Goal: Information Seeking & Learning: Learn about a topic

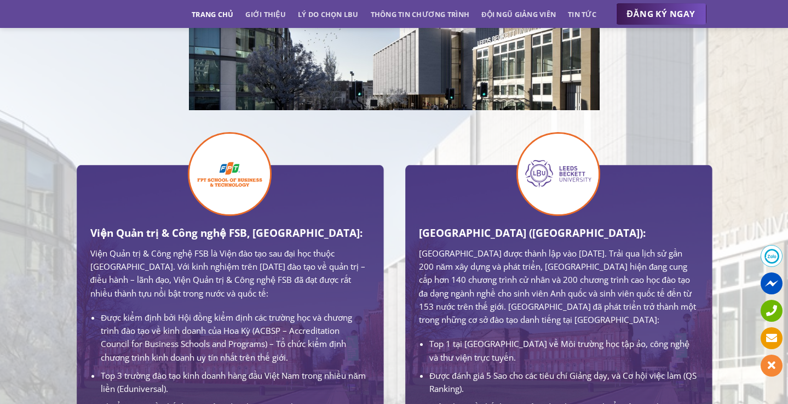
scroll to position [658, 0]
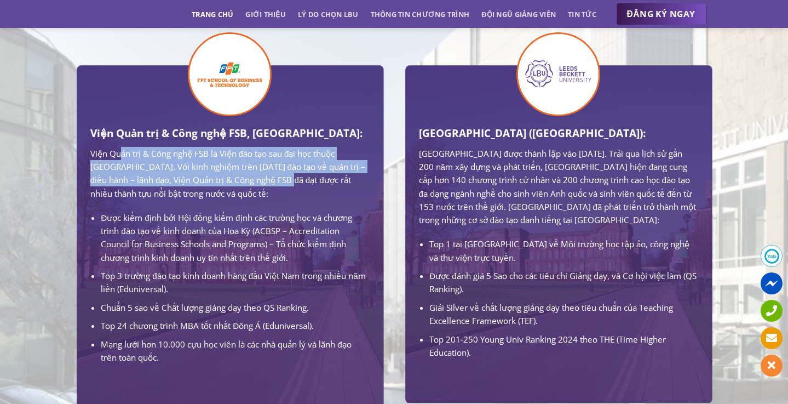
drag, startPoint x: 121, startPoint y: 159, endPoint x: 294, endPoint y: 186, distance: 175.1
click at [294, 186] on p "Viện Quản trị & Công nghệ FSB là Viện đào tạo sau đại học thuộc [GEOGRAPHIC_DAT…" at bounding box center [229, 173] width 279 height 53
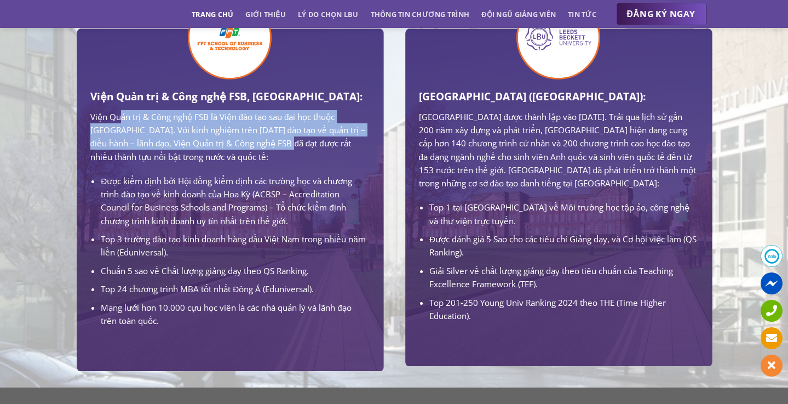
scroll to position [696, 0]
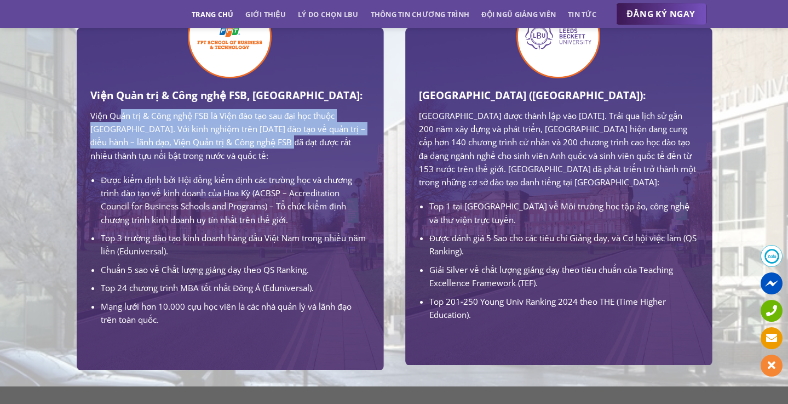
click at [283, 206] on li "Được kiểm định bởi Hội đồng kiểm định các trường học và chương trình đào tạo về…" at bounding box center [235, 199] width 268 height 53
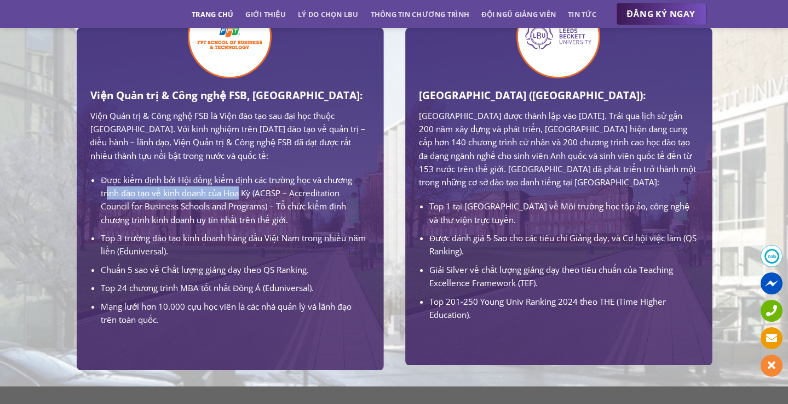
drag, startPoint x: 108, startPoint y: 195, endPoint x: 240, endPoint y: 198, distance: 132.6
click at [240, 198] on li "Được kiểm định bởi Hội đồng kiểm định các trường học và chương trình đào tạo về…" at bounding box center [235, 199] width 268 height 53
click at [279, 239] on li "Top 3 trường đào tạo kinh doanh hàng đầu Việt Nam trong nhiều năm liền (Edunive…" at bounding box center [235, 244] width 268 height 27
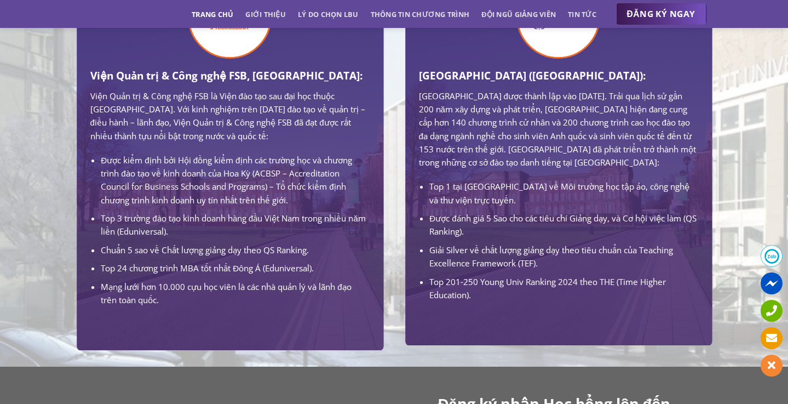
scroll to position [721, 0]
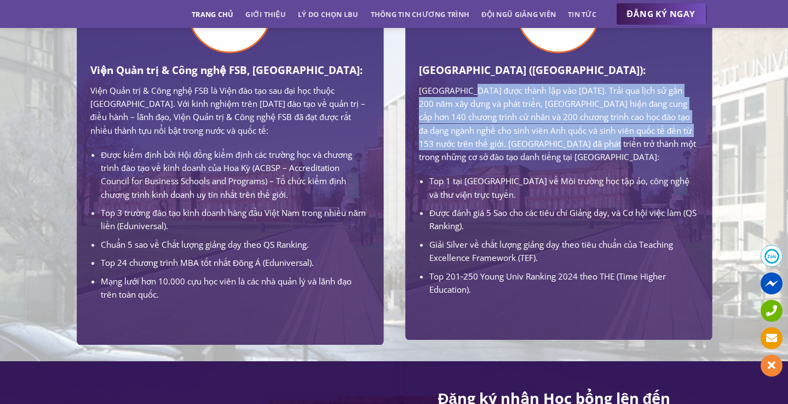
drag, startPoint x: 471, startPoint y: 95, endPoint x: 630, endPoint y: 147, distance: 167.8
click at [636, 146] on p "[GEOGRAPHIC_DATA] được thành lập vào [DATE]. Trải qua lịch sử gần 200 năm xây d…" at bounding box center [558, 124] width 279 height 80
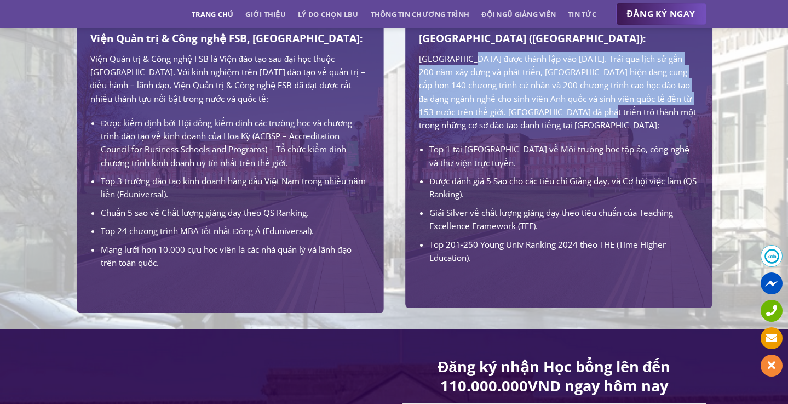
scroll to position [775, 0]
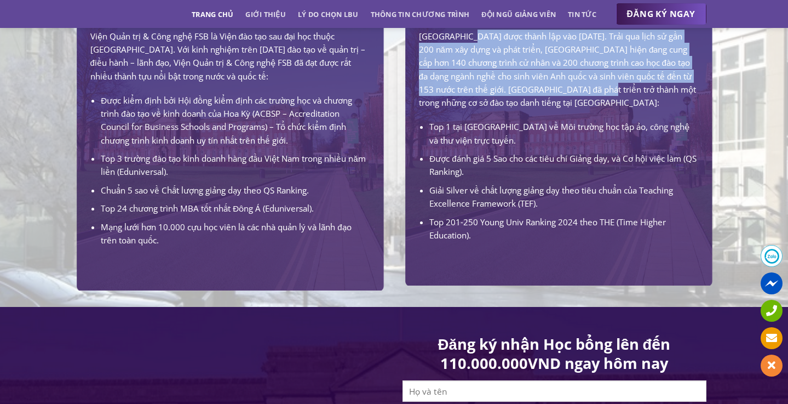
click at [630, 147] on li "Top 1 tại [GEOGRAPHIC_DATA] về Môi trường học tập ảo, công nghệ và thư viện trự…" at bounding box center [563, 133] width 268 height 27
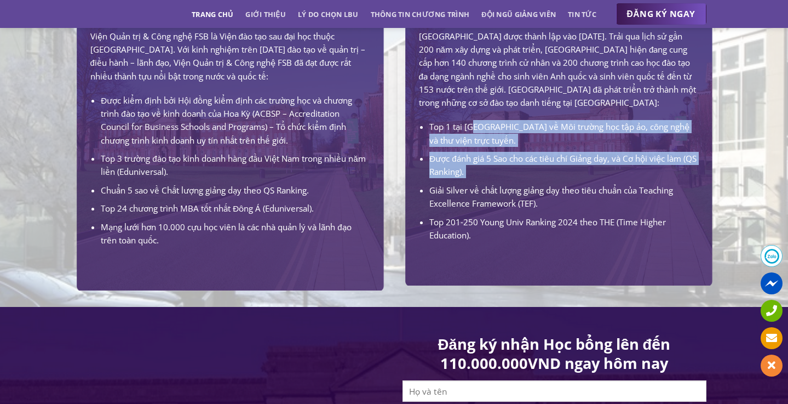
drag, startPoint x: 477, startPoint y: 140, endPoint x: 591, endPoint y: 194, distance: 126.4
click at [591, 195] on ul "Top 1 tại UK về Môi trường học tập ảo, công nghệ và thư viện trực tuyến. Được đ…" at bounding box center [558, 181] width 279 height 122
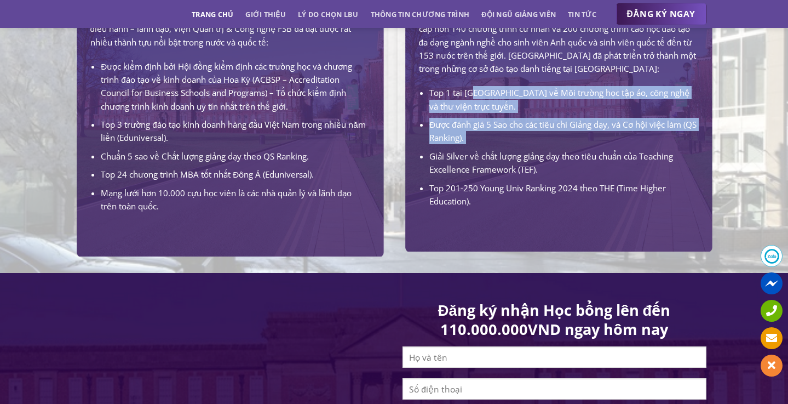
scroll to position [813, 0]
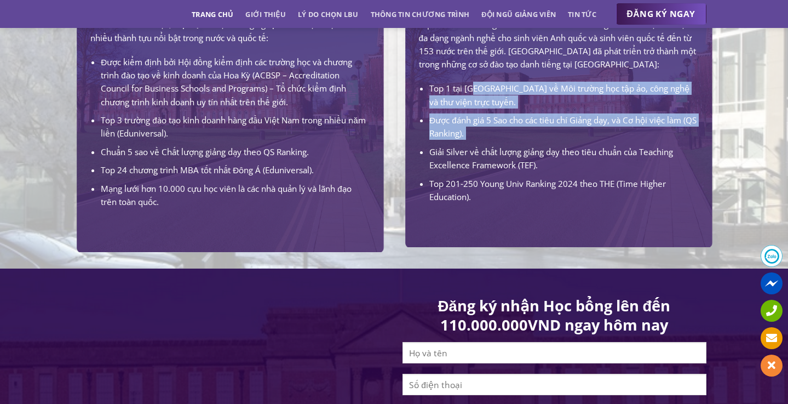
click at [591, 194] on li "Top 201-250 Young Univ Ranking 2024 theo THE (Time Higher Education)." at bounding box center [563, 190] width 268 height 27
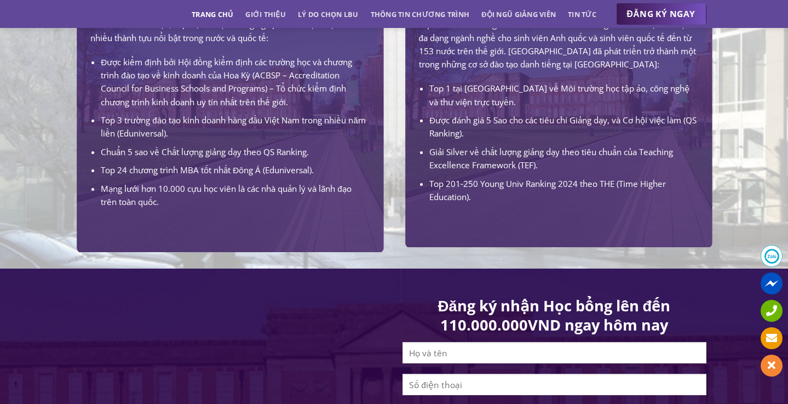
drag, startPoint x: 449, startPoint y: 169, endPoint x: 549, endPoint y: 182, distance: 101.1
click at [549, 172] on li "Giải Silver về chất lượng giảng dạy theo tiêu chuẩn của Teaching Excellence Fra…" at bounding box center [563, 158] width 268 height 27
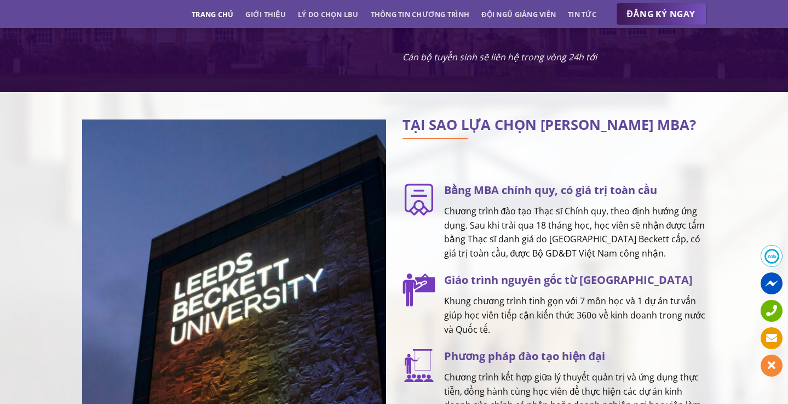
scroll to position [1401, 0]
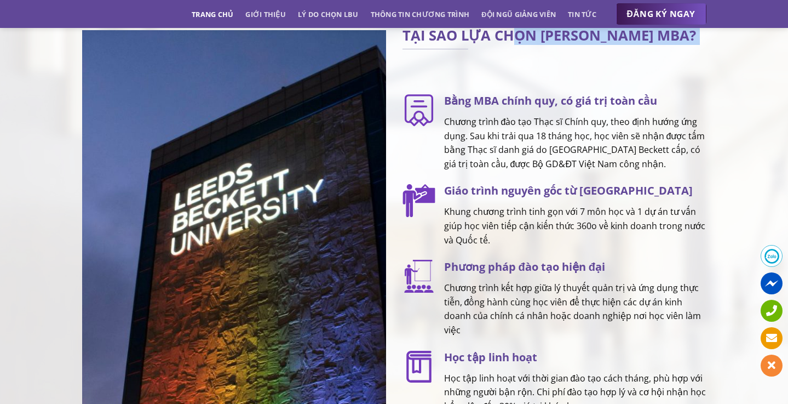
drag, startPoint x: 513, startPoint y: 44, endPoint x: 662, endPoint y: 54, distance: 149.8
click at [663, 54] on div "TẠI SAO LỰA CHỌN [PERSON_NAME] MBA?" at bounding box center [555, 46] width 304 height 32
click at [676, 125] on p "Chương trình đào tạo Thạc sĩ Chính quy, theo định hướng ứng dụng. Sau khi trải …" at bounding box center [575, 143] width 262 height 56
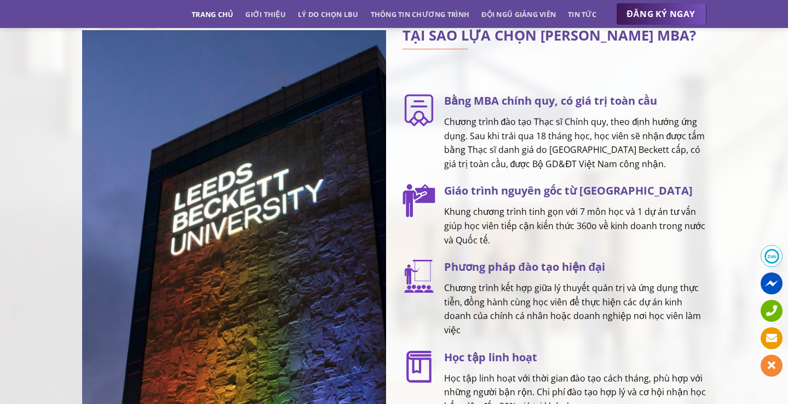
drag, startPoint x: 478, startPoint y: 134, endPoint x: 688, endPoint y: 171, distance: 213.6
click at [688, 171] on p "Chương trình đào tạo Thạc sĩ Chính quy, theo định hướng ứng dụng. Sau khi trải …" at bounding box center [575, 143] width 262 height 56
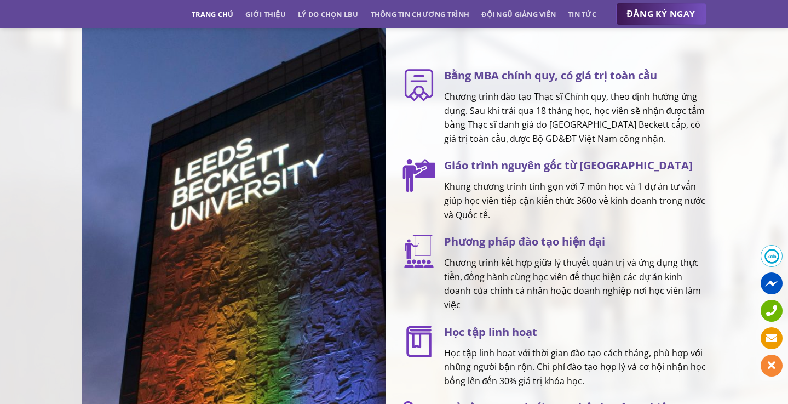
scroll to position [1434, 0]
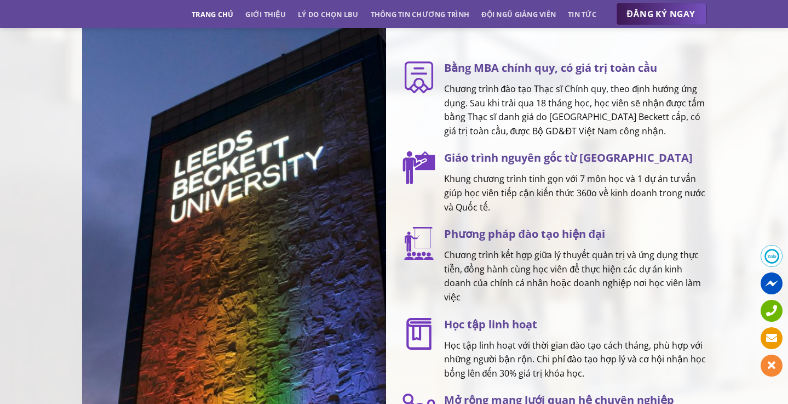
click at [688, 166] on h3 "Giáo trình nguyên gốc từ [GEOGRAPHIC_DATA]" at bounding box center [575, 158] width 262 height 18
drag, startPoint x: 447, startPoint y: 187, endPoint x: 630, endPoint y: 192, distance: 183.0
click at [630, 192] on p "Khung chương trình tinh gọn với 7 môn học và 1 dự án tư vấn giúp học viên tiếp …" at bounding box center [575, 193] width 262 height 42
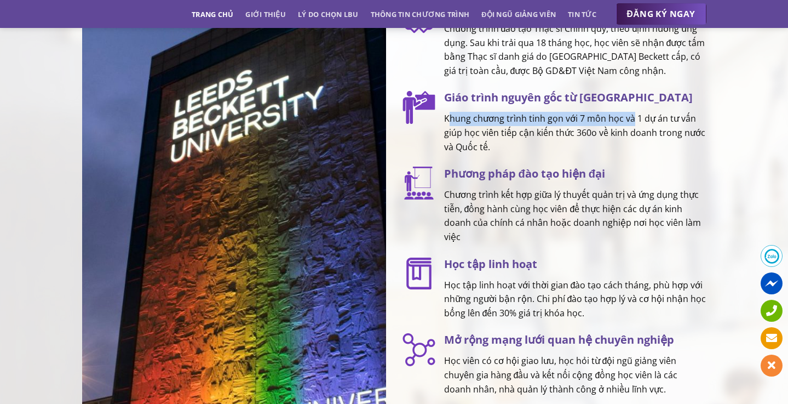
scroll to position [1498, 0]
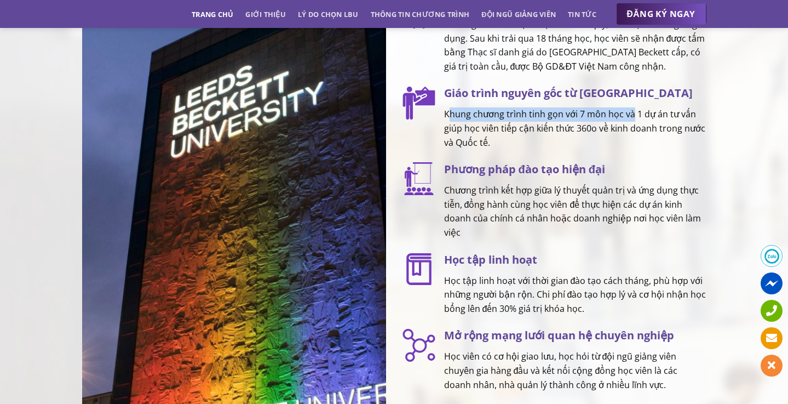
click at [630, 192] on p "Chương trình kết hợp giữa lý thuyết quản trị và ứng dụng thực tiễn, đồng hành c…" at bounding box center [575, 211] width 262 height 56
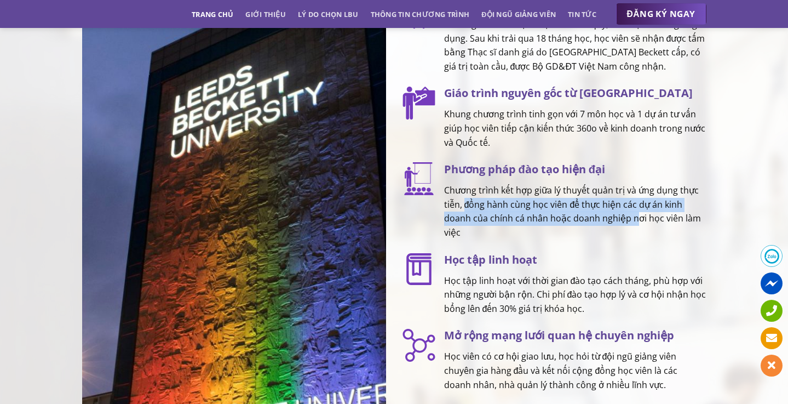
drag, startPoint x: 463, startPoint y: 214, endPoint x: 635, endPoint y: 223, distance: 172.3
click at [635, 223] on p "Chương trình kết hợp giữa lý thuyết quản trị và ứng dụng thực tiễn, đồng hành c…" at bounding box center [575, 211] width 262 height 56
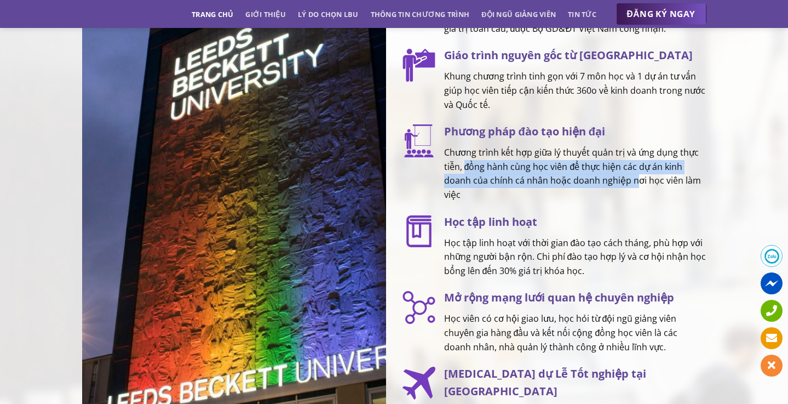
scroll to position [1543, 0]
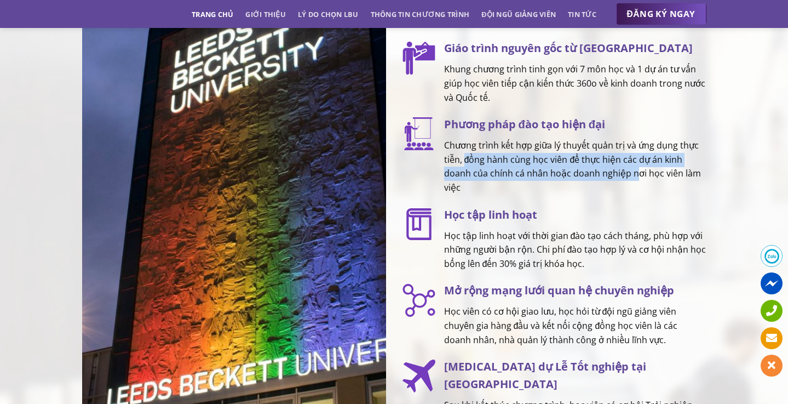
click at [635, 223] on h3 "Học tập linh hoạt" at bounding box center [575, 215] width 262 height 18
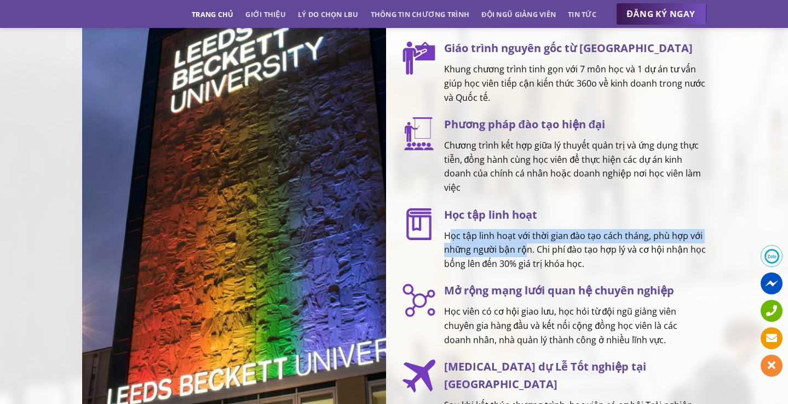
drag, startPoint x: 449, startPoint y: 246, endPoint x: 526, endPoint y: 258, distance: 78.6
click at [526, 258] on p "Học tập linh hoạt với thời gian đào tạo cách tháng, phù hợp với những người bận…" at bounding box center [575, 250] width 262 height 42
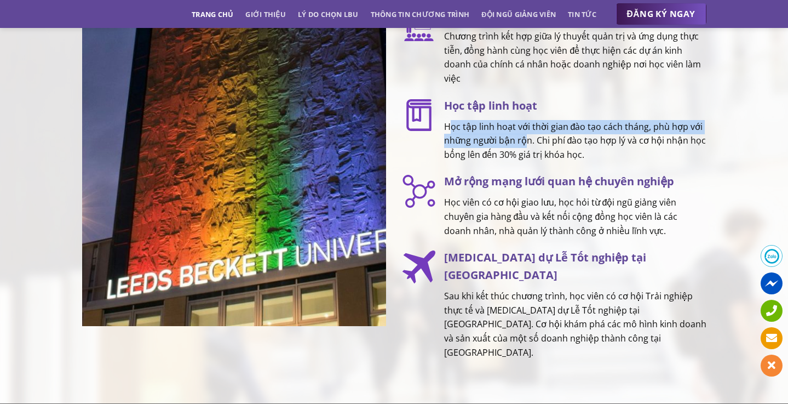
scroll to position [1666, 0]
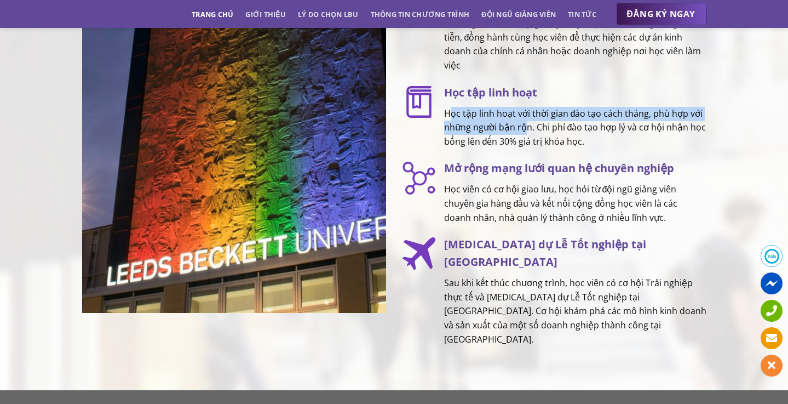
click at [569, 238] on div "TẠI SAO LỰA CHỌN LEEDS BECKETT MBA? Bằng MBA chính quy, có giá trị toàn cầu Chư…" at bounding box center [555, 56] width 304 height 581
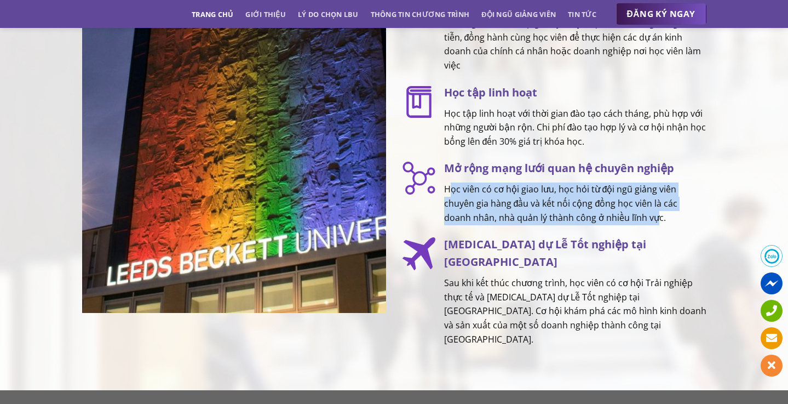
drag, startPoint x: 447, startPoint y: 203, endPoint x: 629, endPoint y: 228, distance: 183.6
click at [629, 225] on p "Học viên có cơ hội giao lưu, học hỏi từ đội ngũ giảng viên chuyên gia hàng đầu …" at bounding box center [575, 203] width 262 height 42
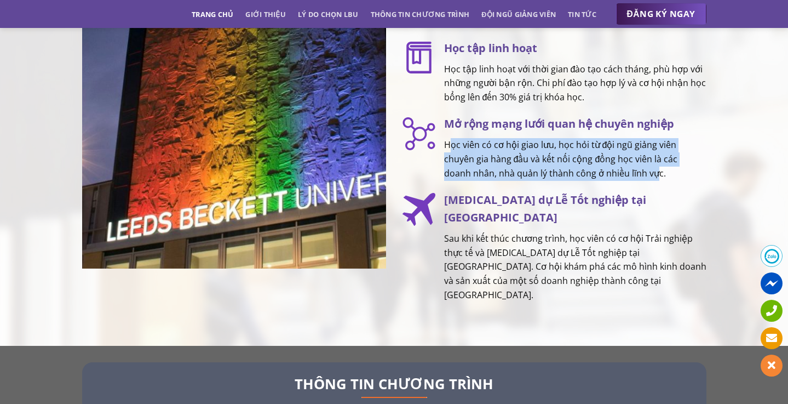
scroll to position [1719, 0]
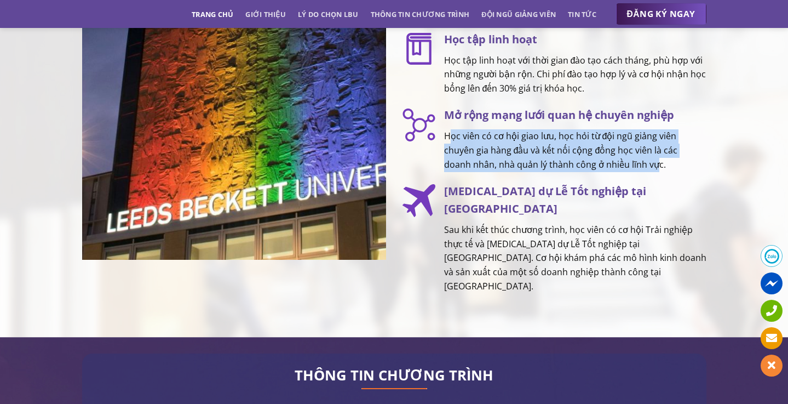
click at [629, 228] on p "Sau khi kết thúc chương trình, học viên có cơ hội Trải nghiệp thực tế và [MEDIC…" at bounding box center [575, 258] width 262 height 70
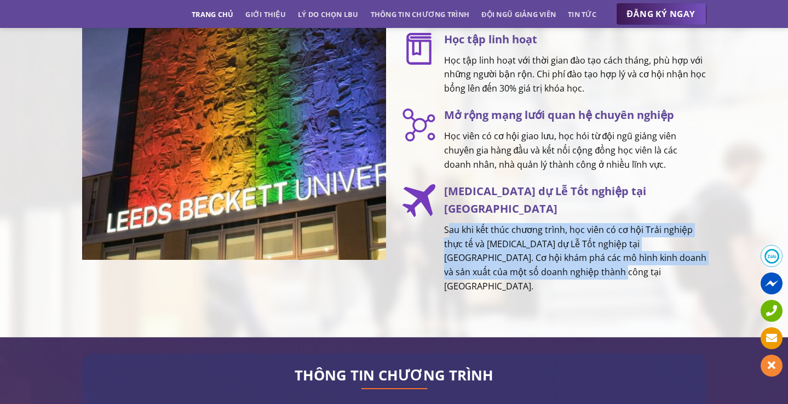
drag, startPoint x: 446, startPoint y: 223, endPoint x: 649, endPoint y: 275, distance: 209.1
click at [649, 275] on div "TẠI SAO LỰA CHỌN LEEDS BECKETT MBA? Bằng MBA chính quy, có giá trị toàn cầu Chư…" at bounding box center [554, 16] width 320 height 608
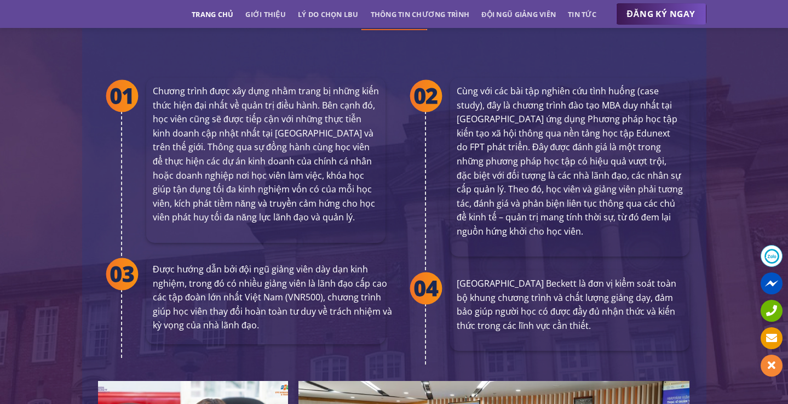
scroll to position [2076, 0]
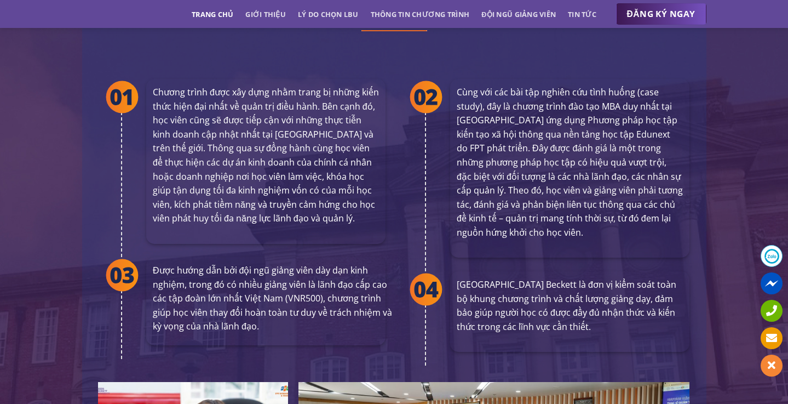
click at [355, 144] on p "Chương trình được xây dựng nhằm trang bị những kiến thức hiện đại nhất về quản …" at bounding box center [266, 155] width 226 height 140
drag, startPoint x: 218, startPoint y: 73, endPoint x: 332, endPoint y: 73, distance: 114.5
click at [332, 85] on p "Chương trình được xây dựng nhằm trang bị những kiến thức hiện đại nhất về quản …" at bounding box center [266, 155] width 226 height 140
drag, startPoint x: 206, startPoint y: 81, endPoint x: 318, endPoint y: 81, distance: 111.2
click at [318, 85] on p "Chương trình được xây dựng nhằm trang bị những kiến thức hiện đại nhất về quản …" at bounding box center [266, 155] width 226 height 140
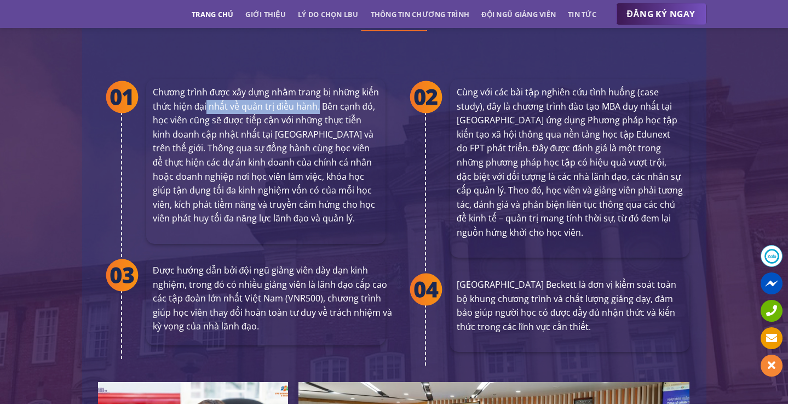
click at [320, 89] on p "Chương trình được xây dựng nhằm trang bị những kiến thức hiện đại nhất về quản …" at bounding box center [266, 155] width 226 height 140
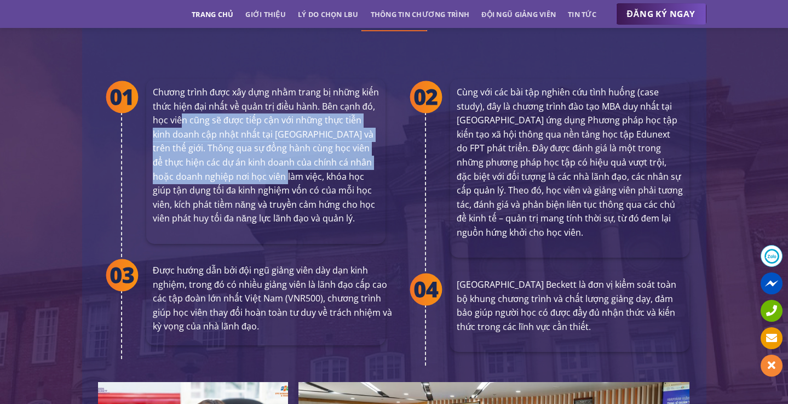
drag, startPoint x: 183, startPoint y: 97, endPoint x: 269, endPoint y: 152, distance: 102.2
click at [269, 152] on p "Chương trình được xây dựng nhằm trang bị những kiến thức hiện đại nhất về quản …" at bounding box center [266, 155] width 226 height 140
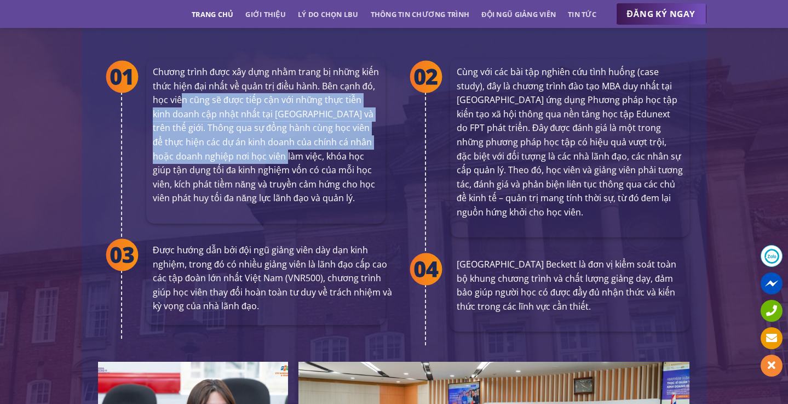
scroll to position [2098, 0]
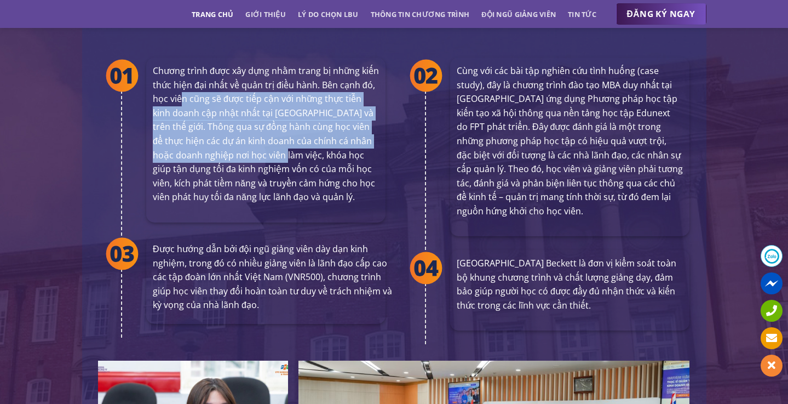
click at [277, 154] on p "Chương trình được xây dựng nhằm trang bị những kiến thức hiện đại nhất về quản …" at bounding box center [266, 134] width 226 height 140
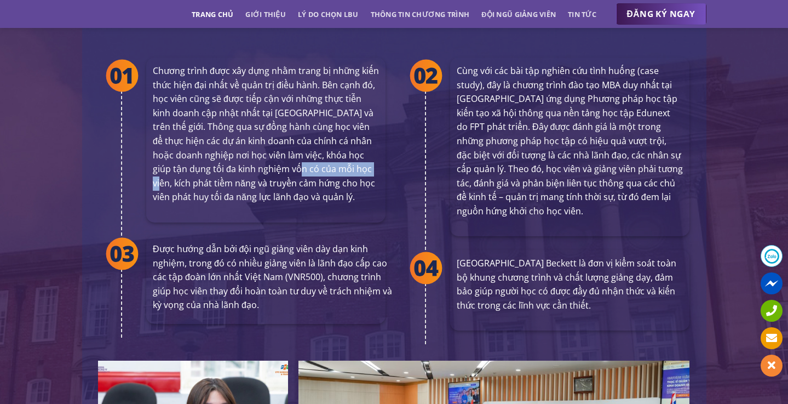
drag, startPoint x: 276, startPoint y: 139, endPoint x: 353, endPoint y: 142, distance: 76.8
click at [353, 142] on p "Chương trình được xây dựng nhằm trang bị những kiến thức hiện đại nhất về quản …" at bounding box center [266, 134] width 226 height 140
click at [352, 176] on p "Chương trình được xây dựng nhằm trang bị những kiến thức hiện đại nhất về quản …" at bounding box center [266, 134] width 226 height 140
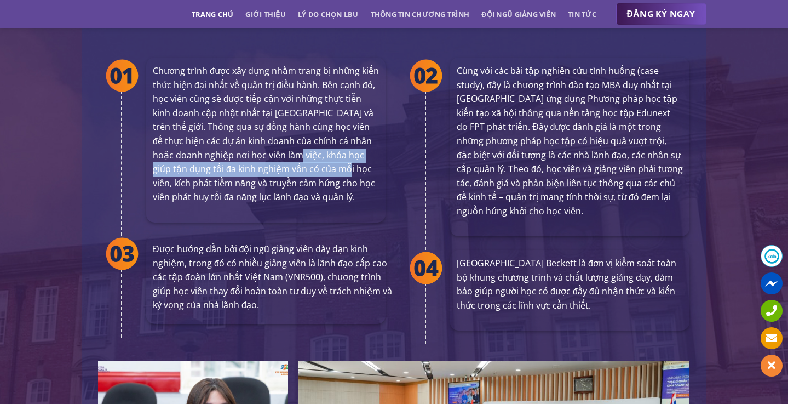
drag, startPoint x: 282, startPoint y: 135, endPoint x: 326, endPoint y: 146, distance: 45.7
click at [325, 146] on p "Chương trình được xây dựng nhằm trang bị những kiến thức hiện đại nhất về quản …" at bounding box center [266, 134] width 226 height 140
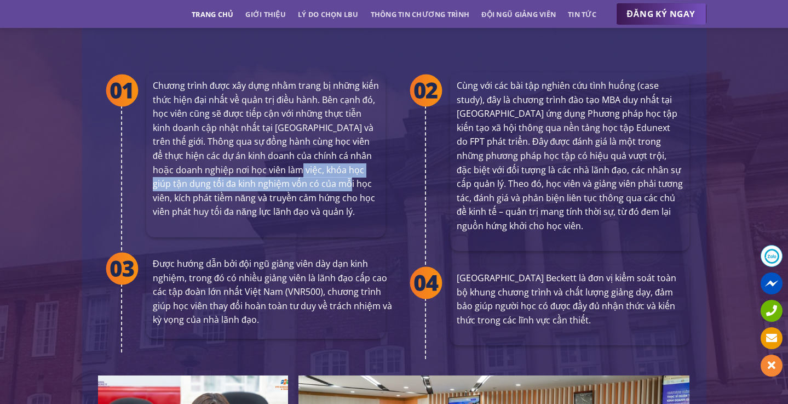
scroll to position [2082, 0]
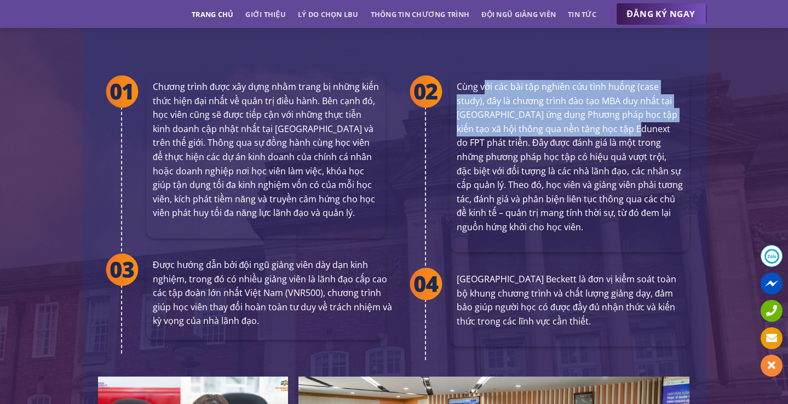
drag, startPoint x: 484, startPoint y: 65, endPoint x: 634, endPoint y: 100, distance: 154.2
click at [634, 100] on p "Cùng với các bài tập nghiên cứu tình huống (case study), đây là chương trình đà…" at bounding box center [570, 157] width 226 height 154
click at [646, 151] on p "Cùng với các bài tập nghiên cứu tình huống (case study), đây là chương trình đà…" at bounding box center [570, 157] width 226 height 154
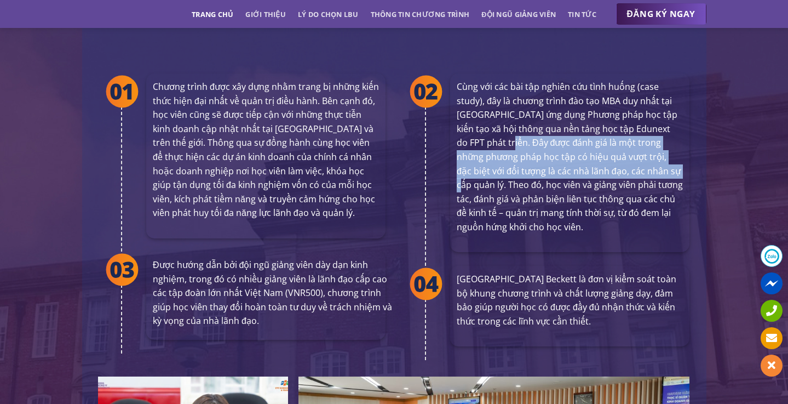
drag, startPoint x: 499, startPoint y: 123, endPoint x: 658, endPoint y: 154, distance: 162.4
click at [658, 154] on p "Cùng với các bài tập nghiên cứu tình huống (case study), đây là chương trình đà…" at bounding box center [570, 157] width 226 height 154
click at [612, 210] on div "Cùng với các bài tập nghiên cứu tình huống (case study), đây là chương trình đà…" at bounding box center [569, 162] width 239 height 179
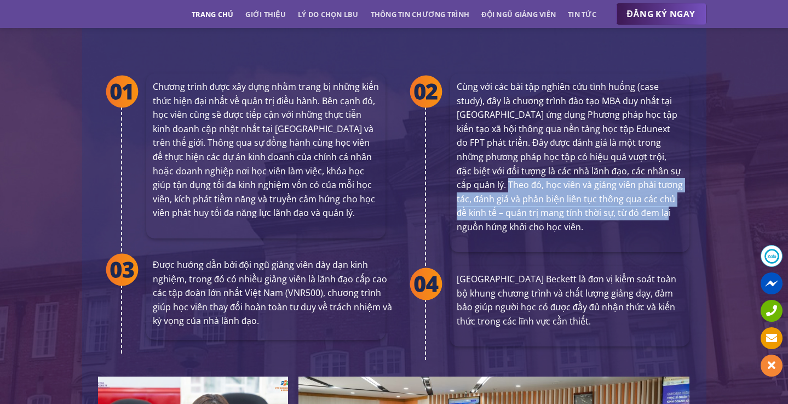
drag, startPoint x: 495, startPoint y: 163, endPoint x: 657, endPoint y: 185, distance: 164.2
click at [657, 185] on p "Cùng với các bài tập nghiên cứu tình huống (case study), đây là chương trình đà…" at bounding box center [570, 157] width 226 height 154
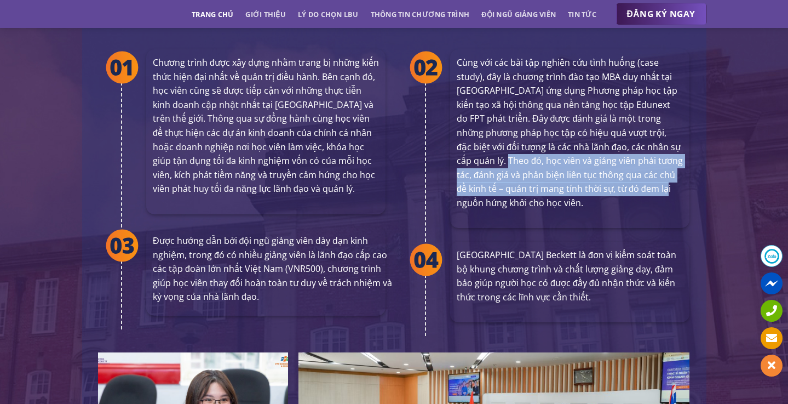
scroll to position [2118, 0]
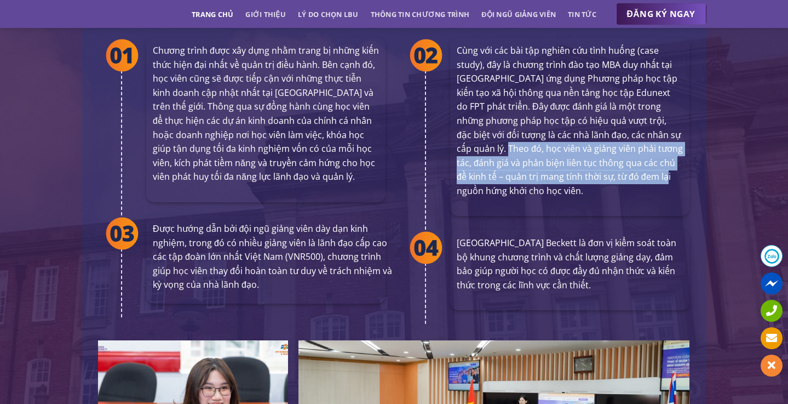
click at [657, 185] on div "Cùng với các bài tập nghiên cứu tình huống (case study), đây là chương trình đà…" at bounding box center [569, 126] width 239 height 179
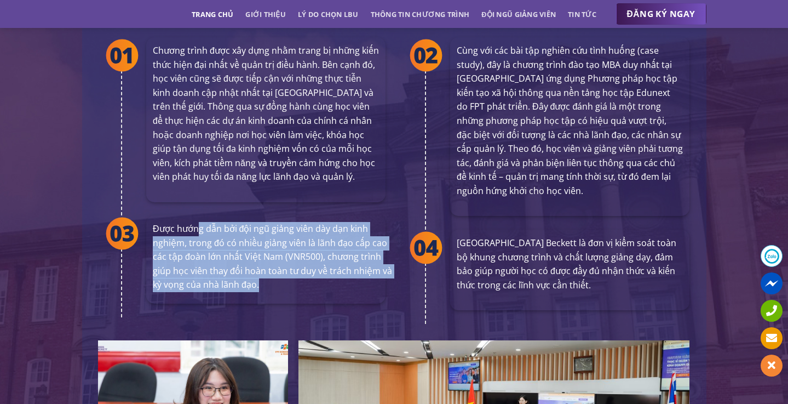
drag, startPoint x: 199, startPoint y: 209, endPoint x: 307, endPoint y: 264, distance: 121.3
click at [307, 265] on p "Được hướng dẫn bởi đội ngũ giảng viên dày dạn kinh nghiệm, trong đó có nhiều gi…" at bounding box center [272, 257] width 239 height 70
click at [307, 264] on p "Được hướng dẫn bởi đội ngũ giảng viên dày dạn kinh nghiệm, trong đó có nhiều gi…" at bounding box center [272, 257] width 239 height 70
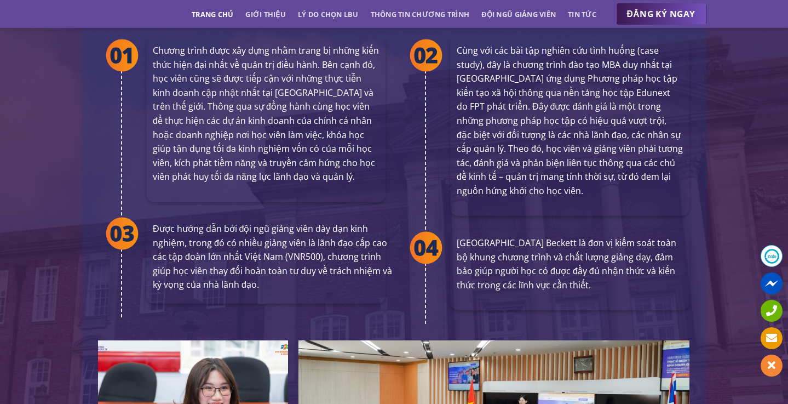
click at [524, 236] on p "[GEOGRAPHIC_DATA] Beckett là đơn vị kiểm soát toàn bộ khung chương trình và chấ…" at bounding box center [570, 264] width 226 height 56
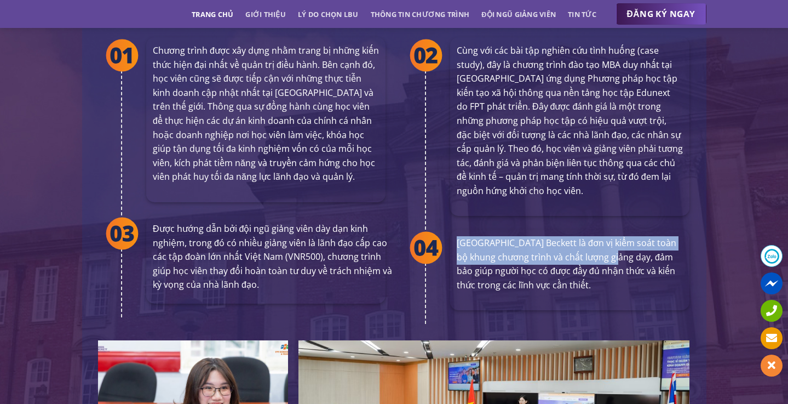
drag, startPoint x: 458, startPoint y: 222, endPoint x: 607, endPoint y: 240, distance: 150.1
click at [607, 240] on p "[GEOGRAPHIC_DATA] Beckett là đơn vị kiểm soát toàn bộ khung chương trình và chấ…" at bounding box center [570, 264] width 226 height 56
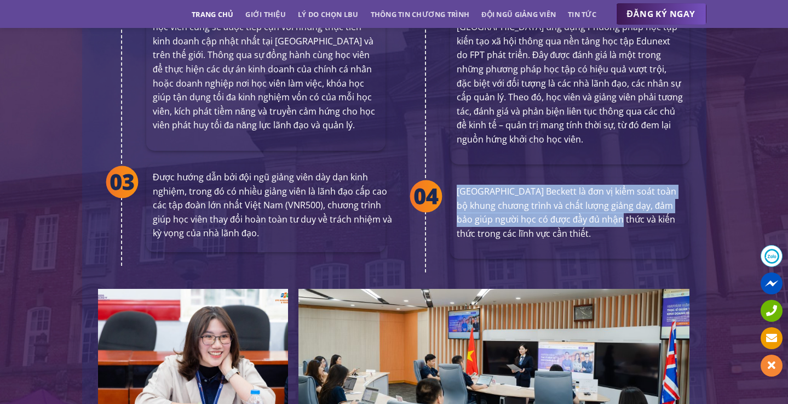
click at [607, 240] on div "[GEOGRAPHIC_DATA] Beckett là đơn vị kiểm soát toàn bộ khung chương trình và chấ…" at bounding box center [569, 225] width 239 height 94
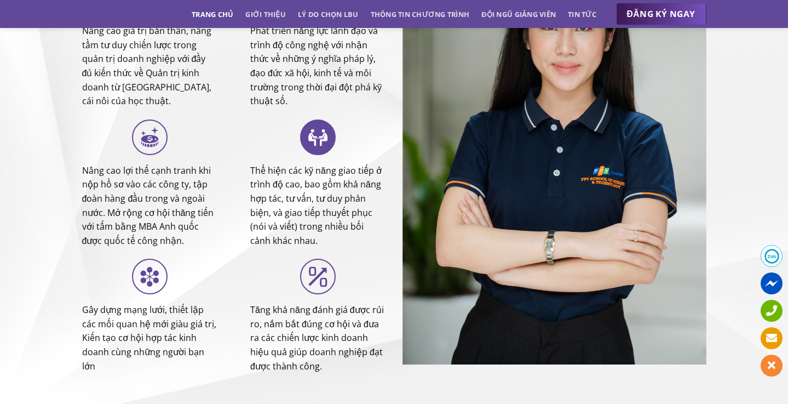
scroll to position [4320, 0]
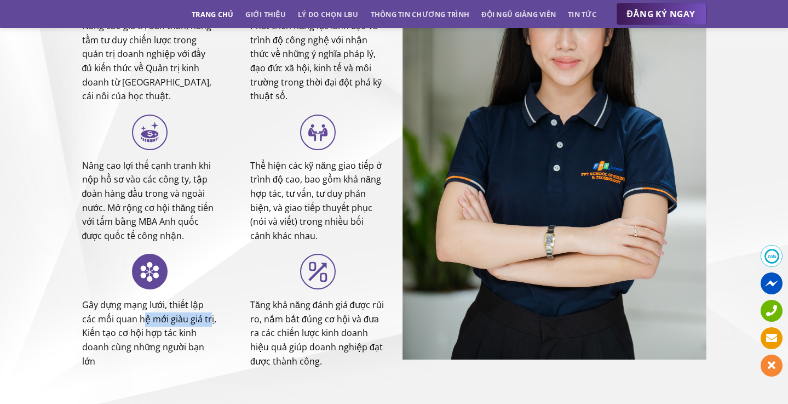
drag, startPoint x: 142, startPoint y: 283, endPoint x: 209, endPoint y: 283, distance: 66.8
click at [209, 298] on p "Gây dựng mạng lưới, thiết lập các mối quan hệ mới giàu giá trị, Kiến tạo cơ hội…" at bounding box center [150, 333] width 136 height 70
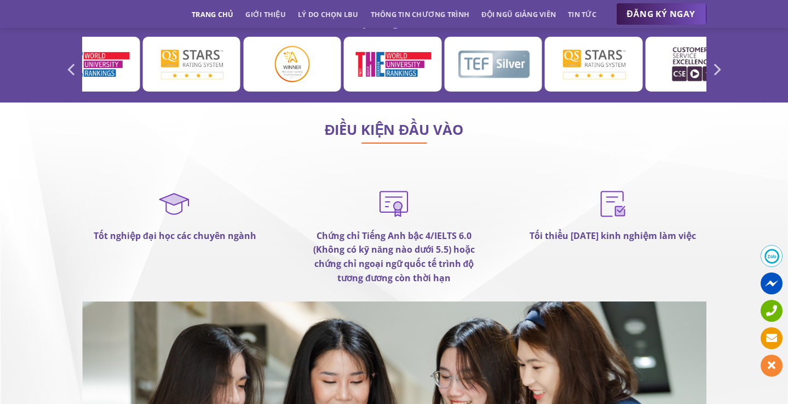
scroll to position [5978, 0]
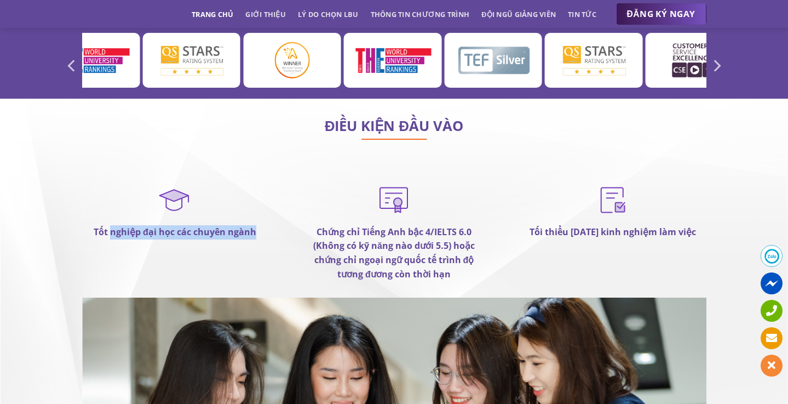
drag, startPoint x: 110, startPoint y: 188, endPoint x: 256, endPoint y: 192, distance: 146.3
click at [256, 225] on p "Tốt nghiệp đại học các chuyên ngành" at bounding box center [175, 232] width 186 height 14
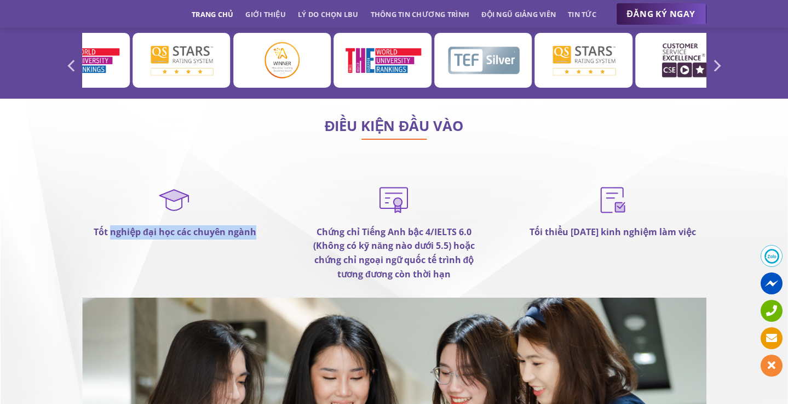
click at [325, 226] on strong "Chứng chỉ Tiếng Anh bậc 4/IELTS 6.0 (Không có kỹ năng nào dưới 5.5) hoặc chứng …" at bounding box center [394, 253] width 162 height 54
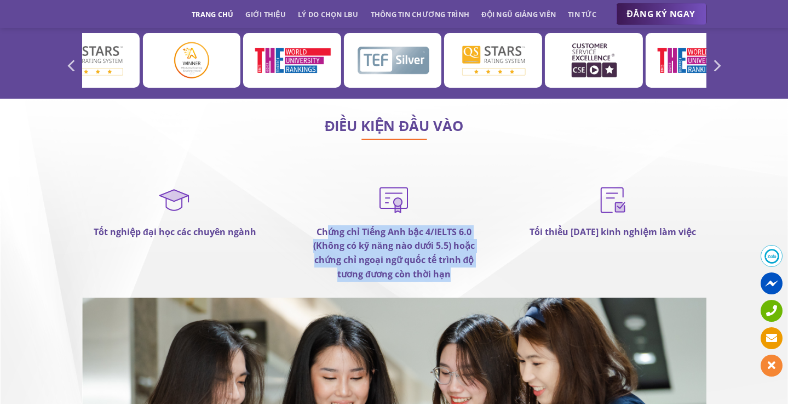
drag, startPoint x: 325, startPoint y: 191, endPoint x: 457, endPoint y: 230, distance: 137.1
click at [457, 230] on p "Chứng chỉ Tiếng Anh bậc 4/IELTS 6.0 (Không có kỹ năng nào dưới 5.5) hoặc chứng …" at bounding box center [394, 253] width 186 height 56
click at [527, 238] on div "Tối thiểu [DATE] kinh nghiệm làm việc" at bounding box center [612, 240] width 219 height 116
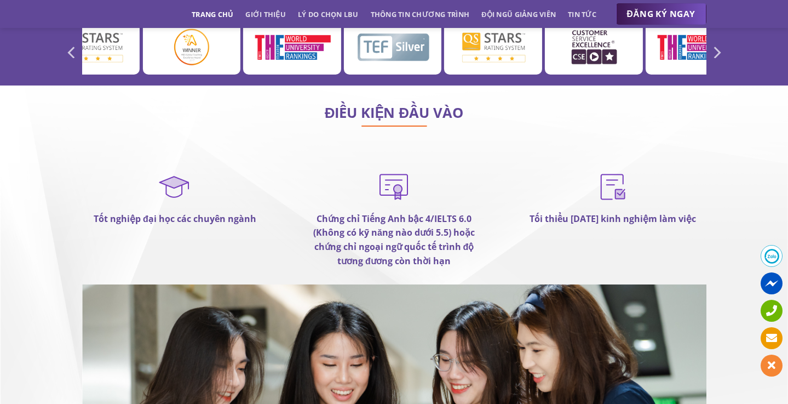
scroll to position [5992, 0]
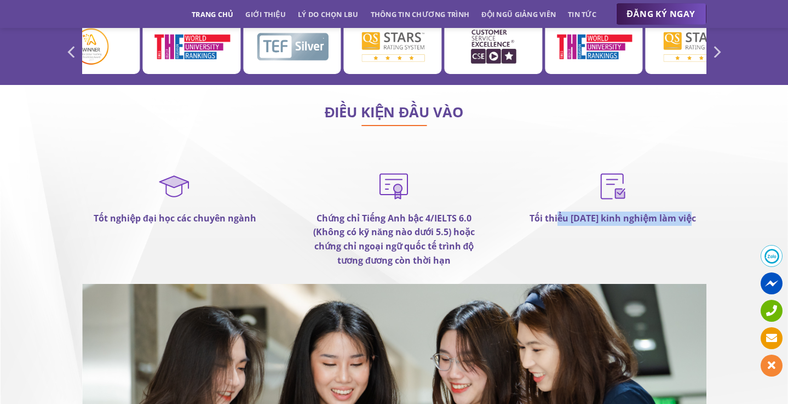
drag, startPoint x: 561, startPoint y: 178, endPoint x: 697, endPoint y: 181, distance: 136.4
click at [697, 211] on p "Tối thiểu [DATE] kinh nghiệm làm việc" at bounding box center [613, 218] width 186 height 14
click at [697, 212] on div "Tối thiểu [DATE] kinh nghiệm làm việc" at bounding box center [612, 226] width 219 height 116
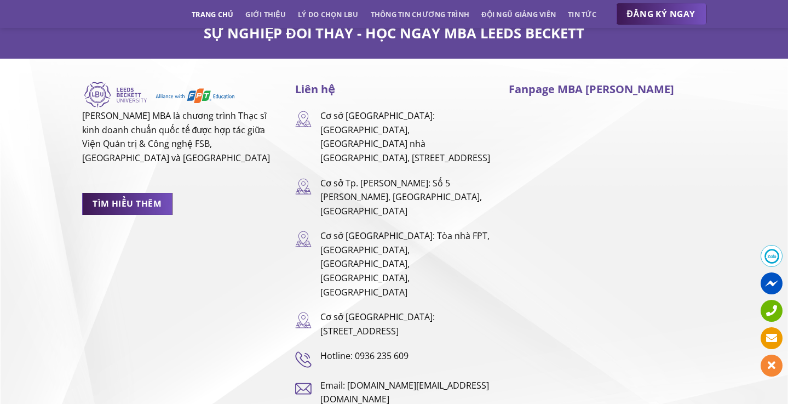
scroll to position [6906, 0]
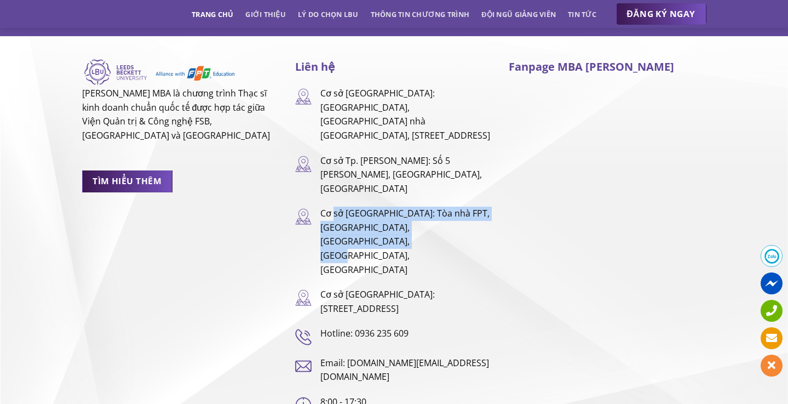
drag, startPoint x: 333, startPoint y: 160, endPoint x: 428, endPoint y: 186, distance: 98.6
click at [428, 206] on p "Cơ sở [GEOGRAPHIC_DATA]: Tòa nhà FPT, [GEOGRAPHIC_DATA], [GEOGRAPHIC_DATA], [GE…" at bounding box center [406, 241] width 172 height 70
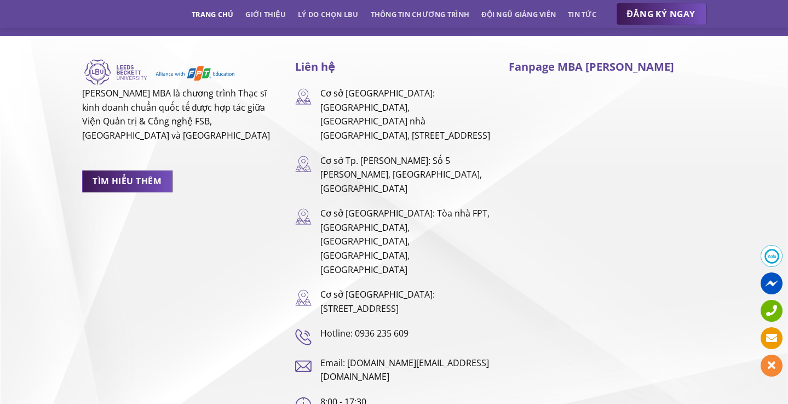
click at [430, 197] on div "Liên hệ Cơ sở Hà Nội: Nhà C, Toà nhà Việt Úc, Khu đô thị Mỹ Đình 1, Phường Từ L…" at bounding box center [393, 235] width 197 height 355
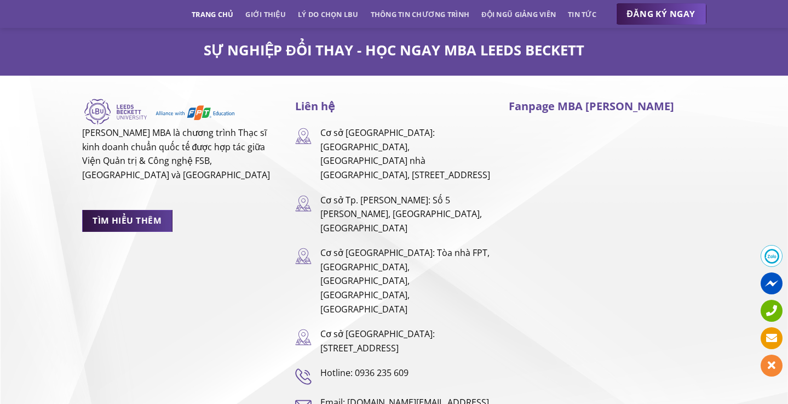
click at [165, 210] on link "TÌM HIỂU THÊM" at bounding box center [127, 220] width 90 height 21
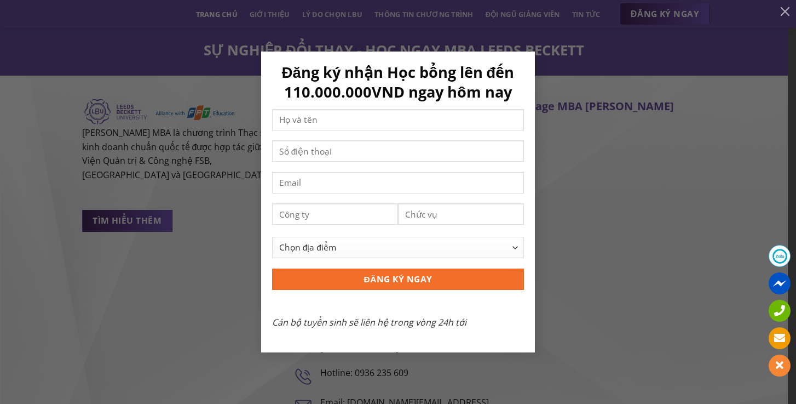
click at [582, 326] on div "Đăng ký nhận Học bổng lên đến 110.000.000VND ngay hôm nay Chọn địa điểm Hà Nội …" at bounding box center [397, 201] width 763 height 300
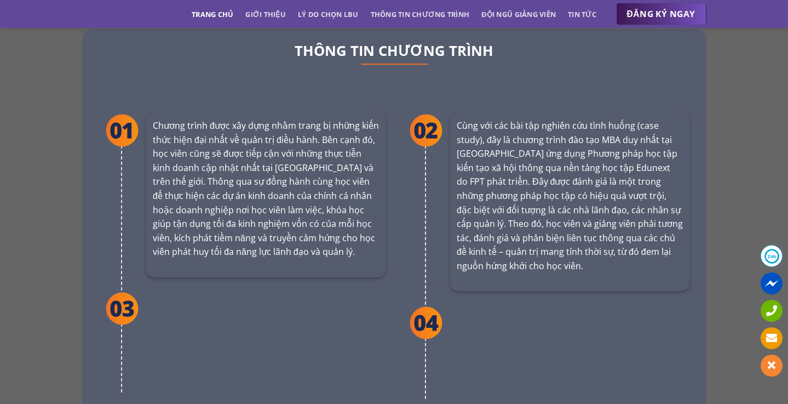
scroll to position [2054, 0]
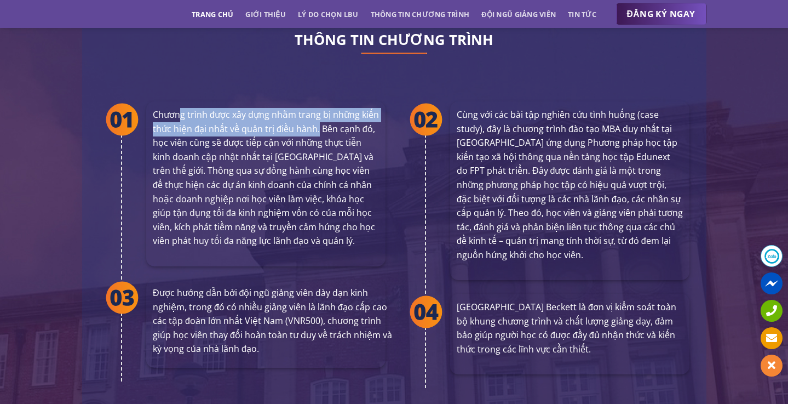
drag, startPoint x: 209, startPoint y: 92, endPoint x: 311, endPoint y: 111, distance: 103.7
click at [318, 108] on p "Chương trình được xây dựng nhằm trang bị những kiến thức hiện đại nhất về quản …" at bounding box center [266, 178] width 226 height 140
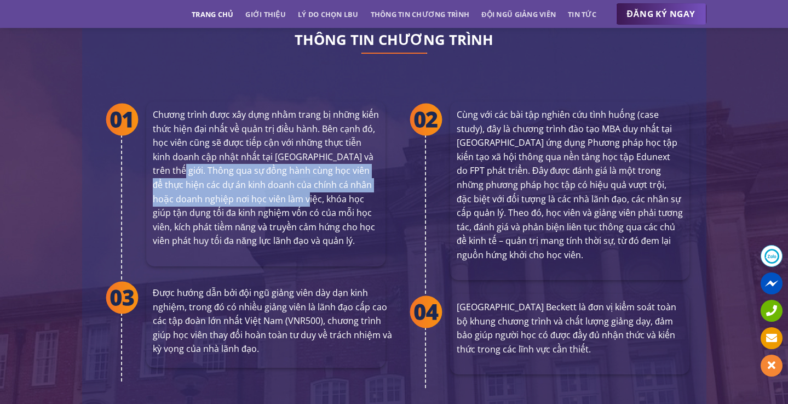
drag, startPoint x: 163, startPoint y: 145, endPoint x: 291, endPoint y: 170, distance: 130.0
click at [291, 170] on p "Chương trình được xây dựng nhằm trang bị những kiến thức hiện đại nhất về quản …" at bounding box center [266, 178] width 226 height 140
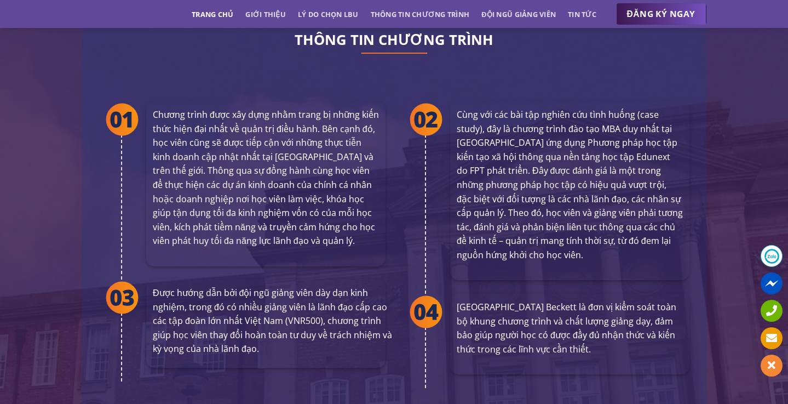
click at [293, 204] on p "Chương trình được xây dựng nhằm trang bị những kiến thức hiện đại nhất về quản …" at bounding box center [266, 178] width 226 height 140
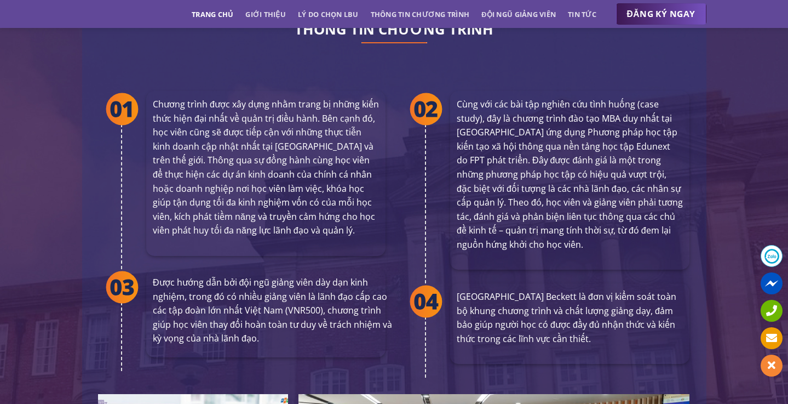
scroll to position [2081, 0]
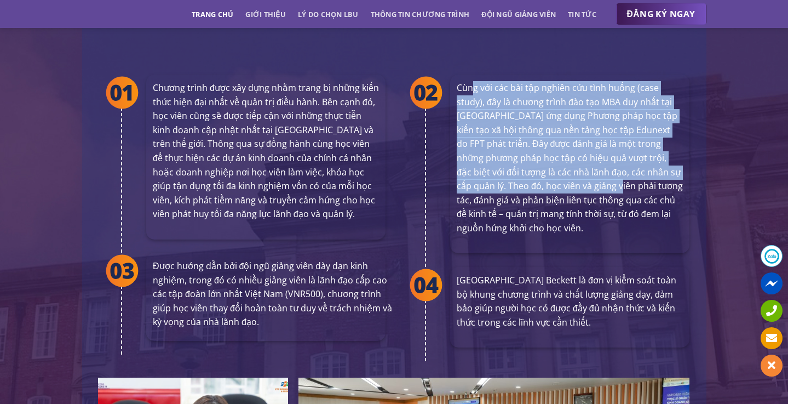
drag, startPoint x: 474, startPoint y: 65, endPoint x: 598, endPoint y: 186, distance: 172.7
click at [606, 164] on p "Cùng với các bài tập nghiên cứu tình huống (case study), đây là chương trình đà…" at bounding box center [570, 158] width 226 height 154
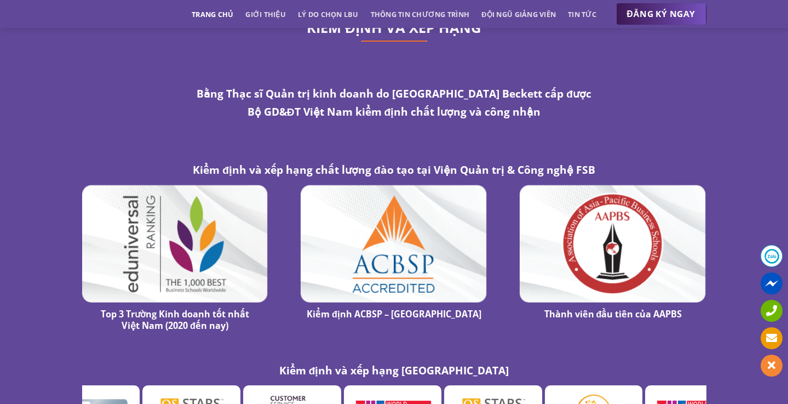
scroll to position [5534, 0]
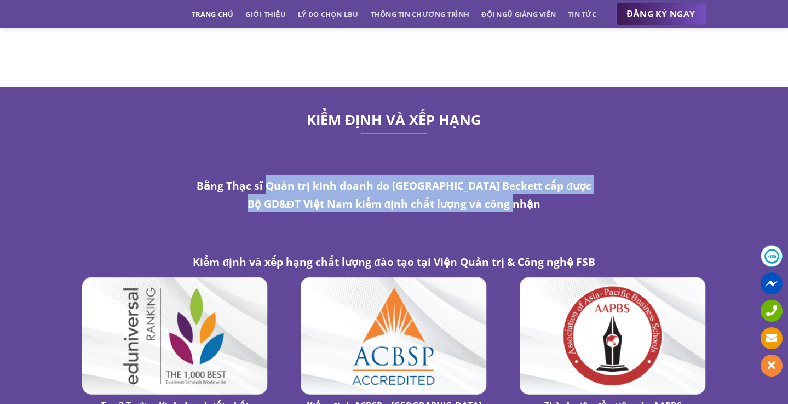
drag, startPoint x: 279, startPoint y: 139, endPoint x: 499, endPoint y: 169, distance: 222.3
click at [499, 175] on div "Bằng Thạc sĩ Quản trị kinh doanh do [GEOGRAPHIC_DATA] Beckett cấp được Bộ GD&ĐT…" at bounding box center [394, 196] width 411 height 43
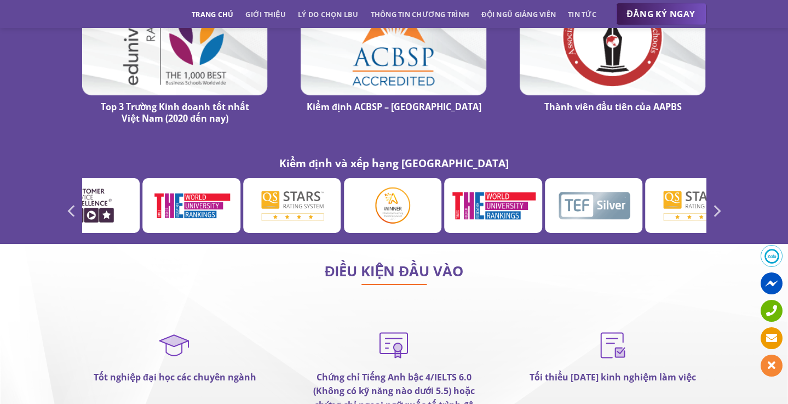
scroll to position [5975, 0]
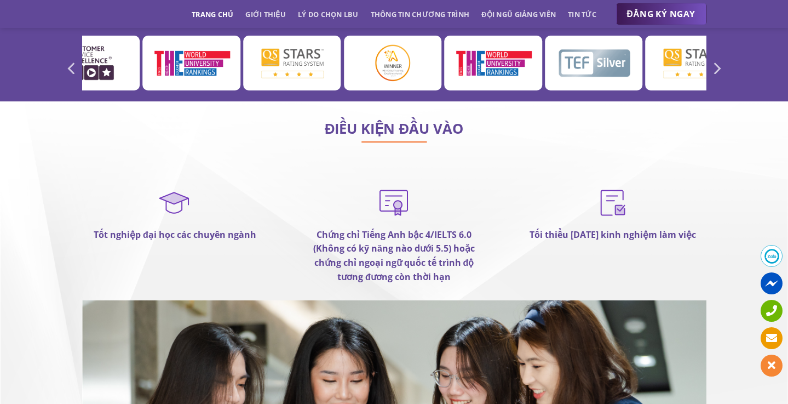
click at [434, 228] on strong "Chứng chỉ Tiếng Anh bậc 4/IELTS 6.0 (Không có kỹ năng nào dưới 5.5) hoặc chứng …" at bounding box center [394, 255] width 162 height 54
click at [566, 228] on strong "Tối thiểu [DATE] kinh nghiệm làm việc" at bounding box center [613, 234] width 166 height 12
click at [611, 185] on div "Tối thiểu [DATE] kinh nghiệm làm việc" at bounding box center [613, 214] width 186 height 58
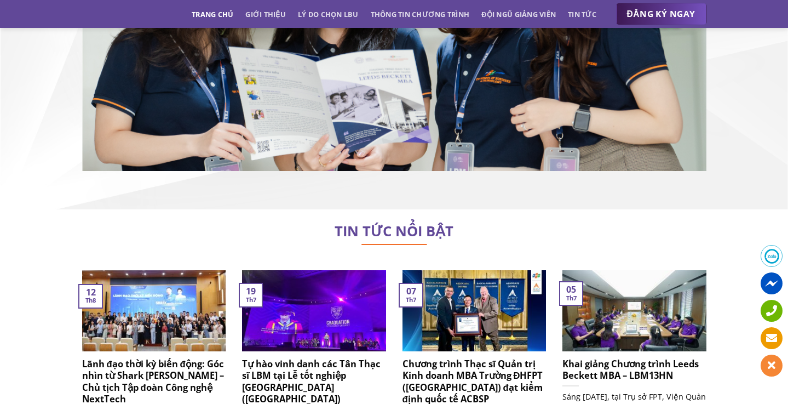
scroll to position [6385, 0]
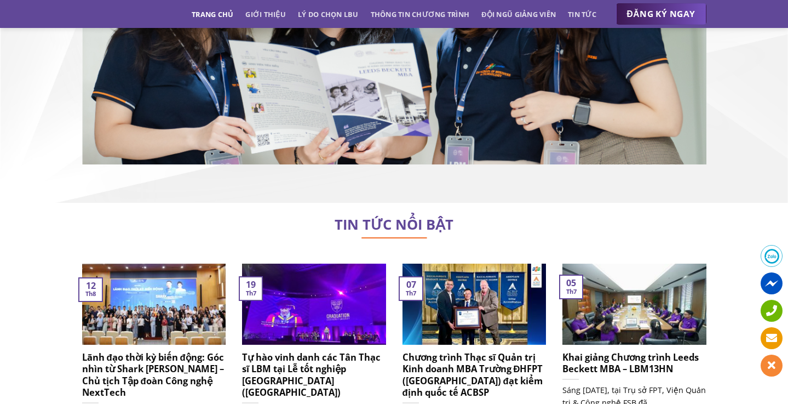
click at [773, 342] on icon at bounding box center [771, 337] width 11 height 11
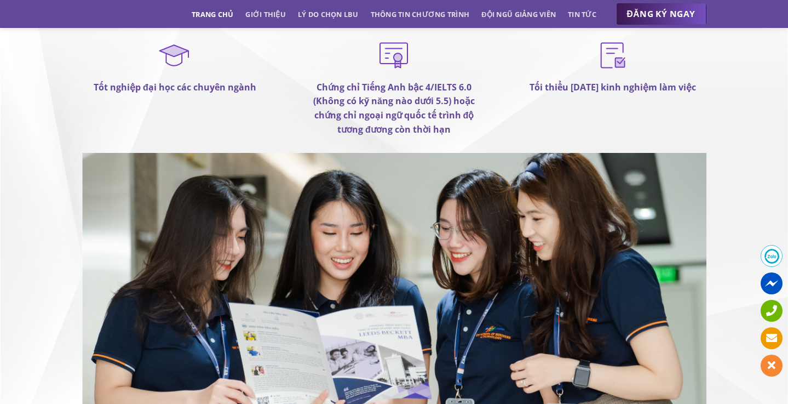
scroll to position [5844, 0]
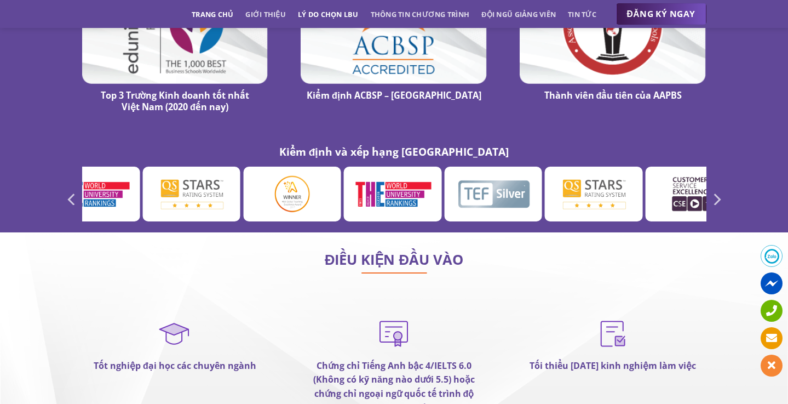
click at [330, 15] on link "Lý do chọn LBU" at bounding box center [328, 14] width 61 height 20
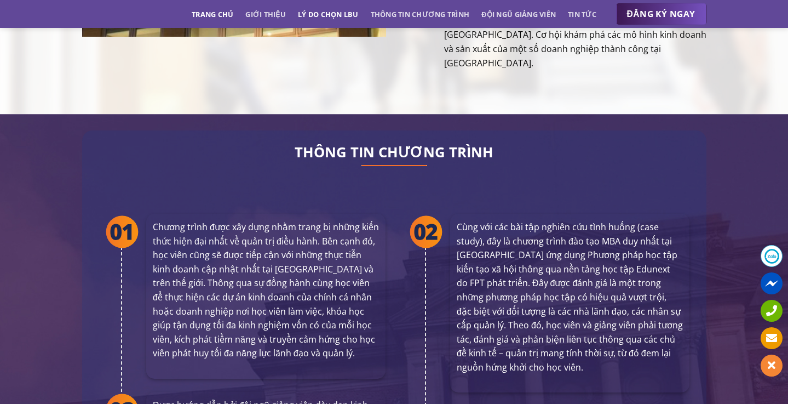
scroll to position [1374, 0]
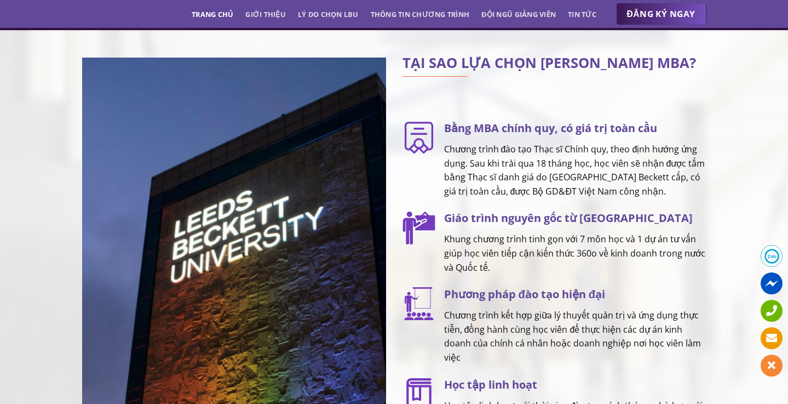
click at [218, 17] on link "Trang chủ" at bounding box center [213, 14] width 42 height 20
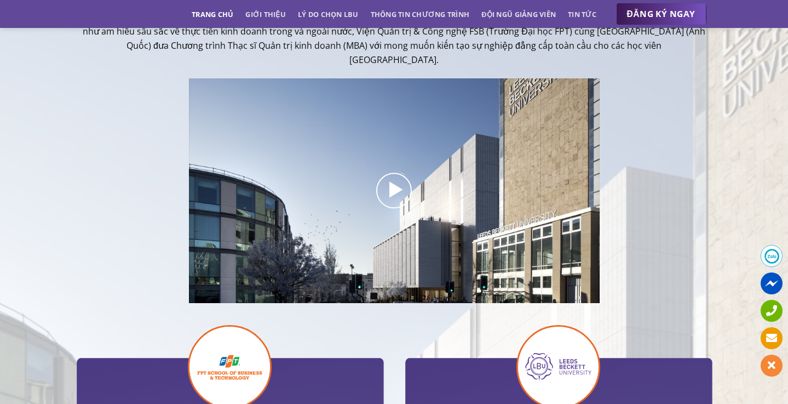
scroll to position [366, 0]
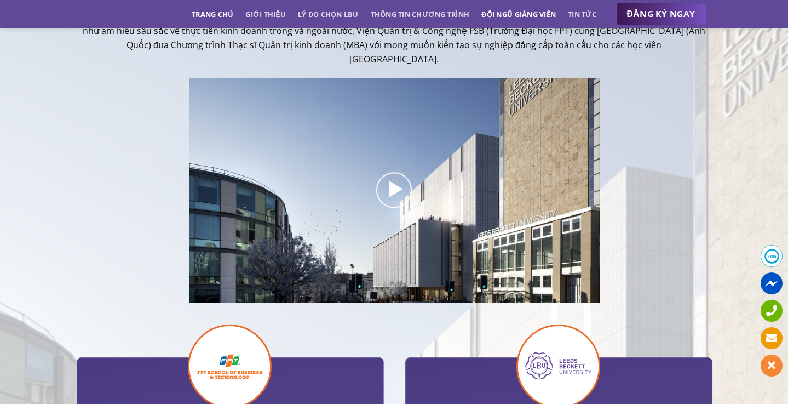
click at [530, 13] on link "Đội ngũ giảng viên" at bounding box center [518, 14] width 74 height 20
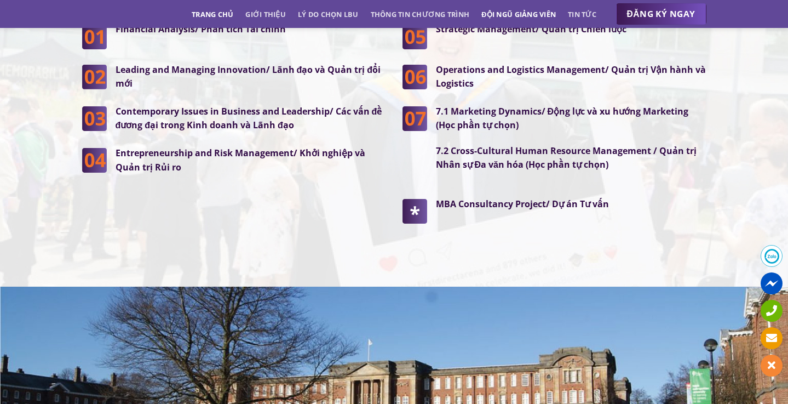
scroll to position [3133, 0]
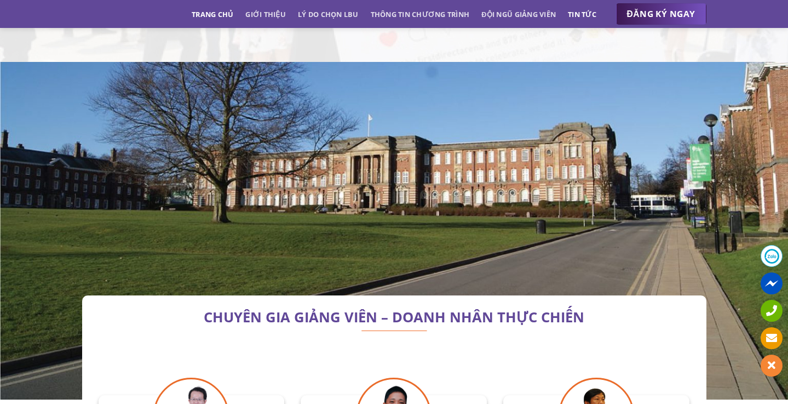
click at [584, 14] on link "Tin tức" at bounding box center [582, 14] width 28 height 20
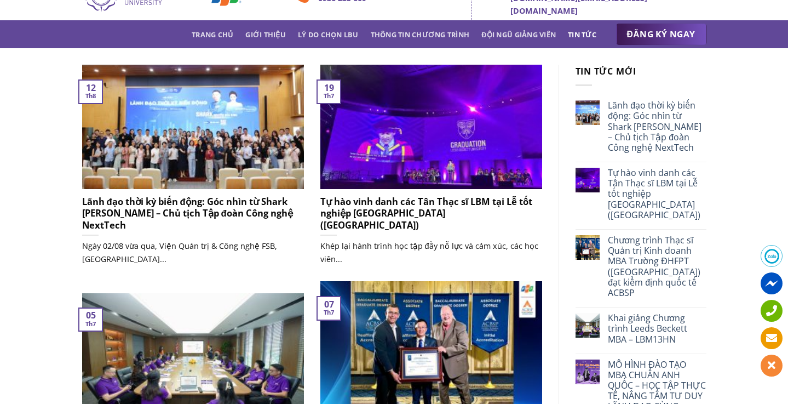
scroll to position [32, 0]
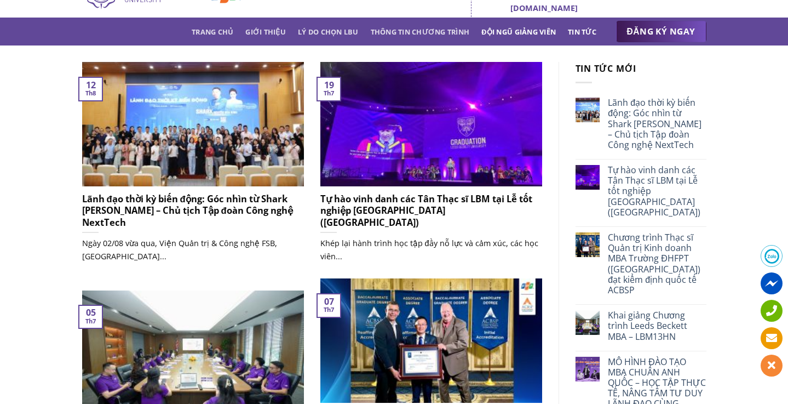
click at [535, 38] on link "Đội ngũ giảng viên" at bounding box center [518, 32] width 74 height 20
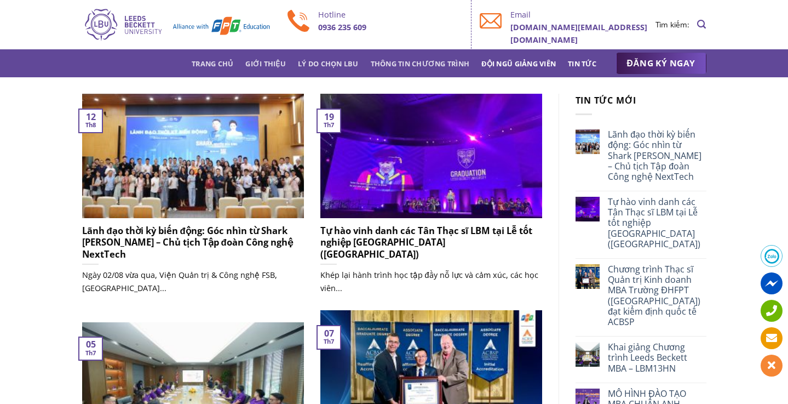
click at [519, 56] on link "Đội ngũ giảng viên" at bounding box center [518, 64] width 74 height 20
click at [434, 59] on link "Thông tin chương trình" at bounding box center [420, 64] width 99 height 20
click at [334, 61] on link "Lý do chọn LBU" at bounding box center [328, 64] width 61 height 20
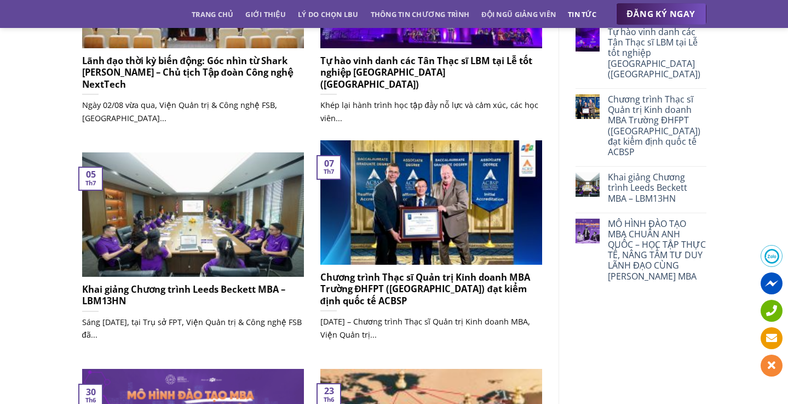
scroll to position [174, 0]
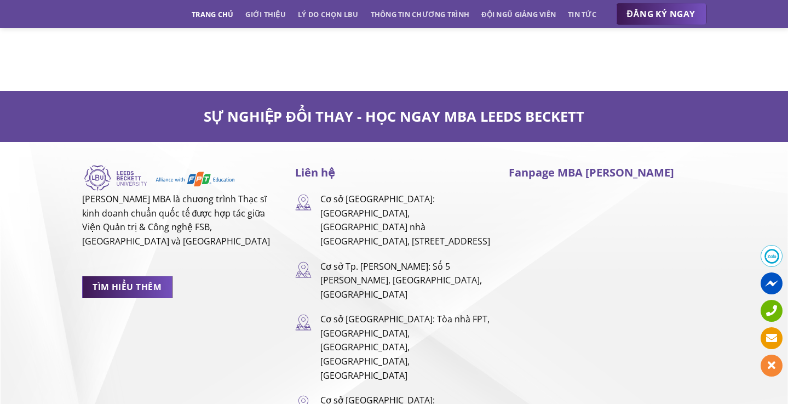
scroll to position [6801, 0]
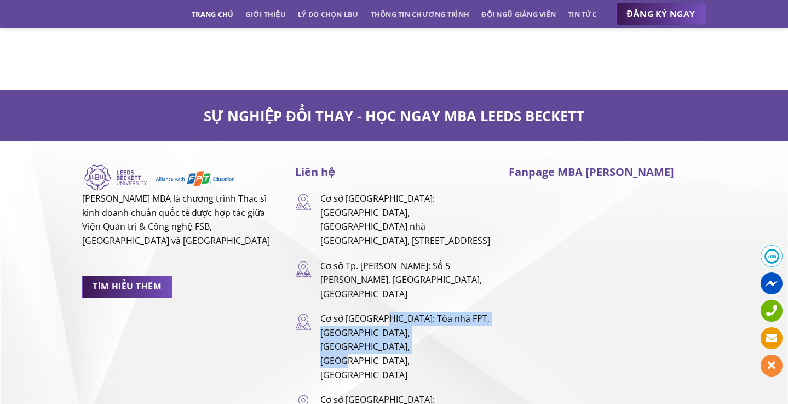
drag, startPoint x: 383, startPoint y: 262, endPoint x: 395, endPoint y: 290, distance: 29.9
click at [395, 312] on p "Cơ sở [GEOGRAPHIC_DATA]: Tòa nhà FPT, [GEOGRAPHIC_DATA], [GEOGRAPHIC_DATA], [GE…" at bounding box center [406, 347] width 172 height 70
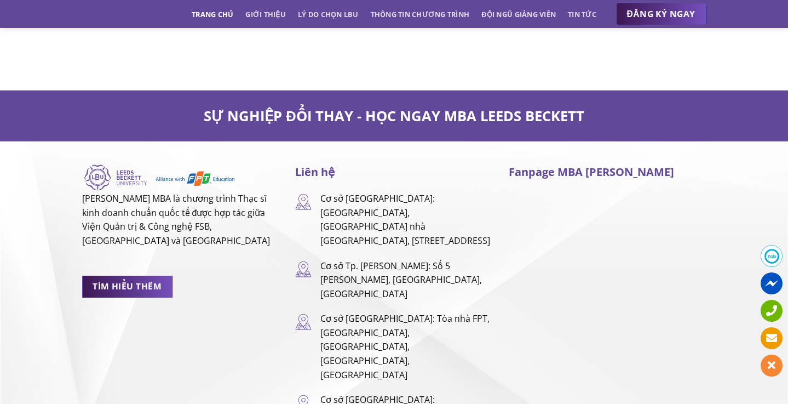
click at [400, 312] on p "Cơ sở [GEOGRAPHIC_DATA]: Tòa nhà FPT, [GEOGRAPHIC_DATA], [GEOGRAPHIC_DATA], [GE…" at bounding box center [406, 347] width 172 height 70
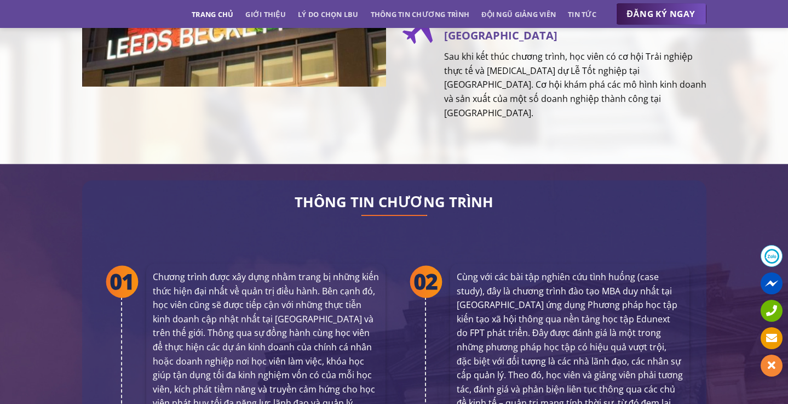
scroll to position [1394, 0]
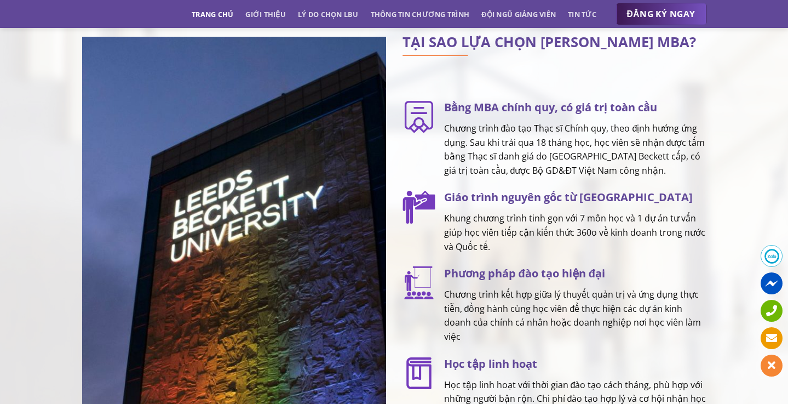
click at [776, 289] on span at bounding box center [772, 283] width 22 height 22
